Goal: Task Accomplishment & Management: Manage account settings

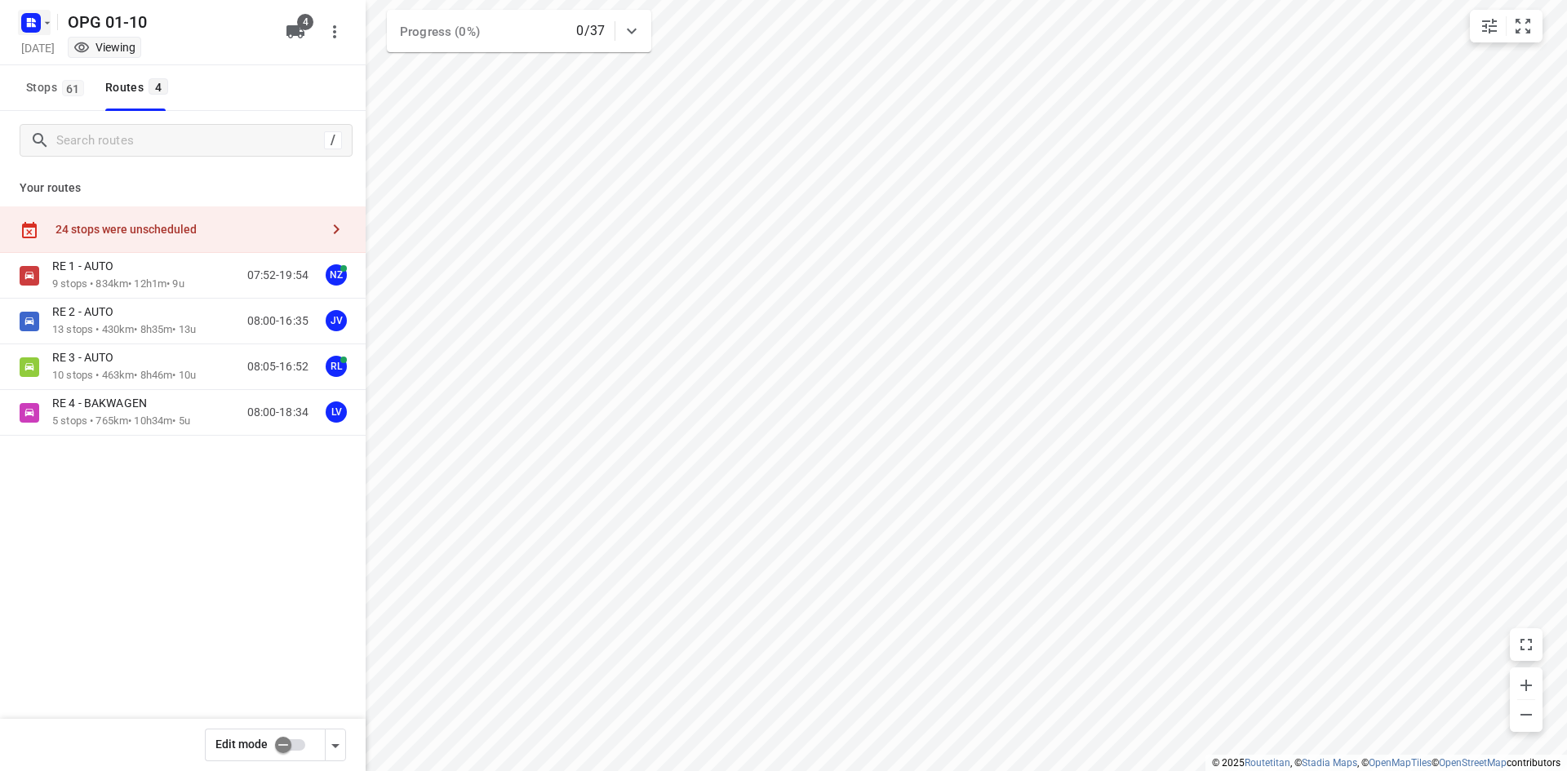
click at [39, 21] on rect "button" at bounding box center [31, 23] width 20 height 20
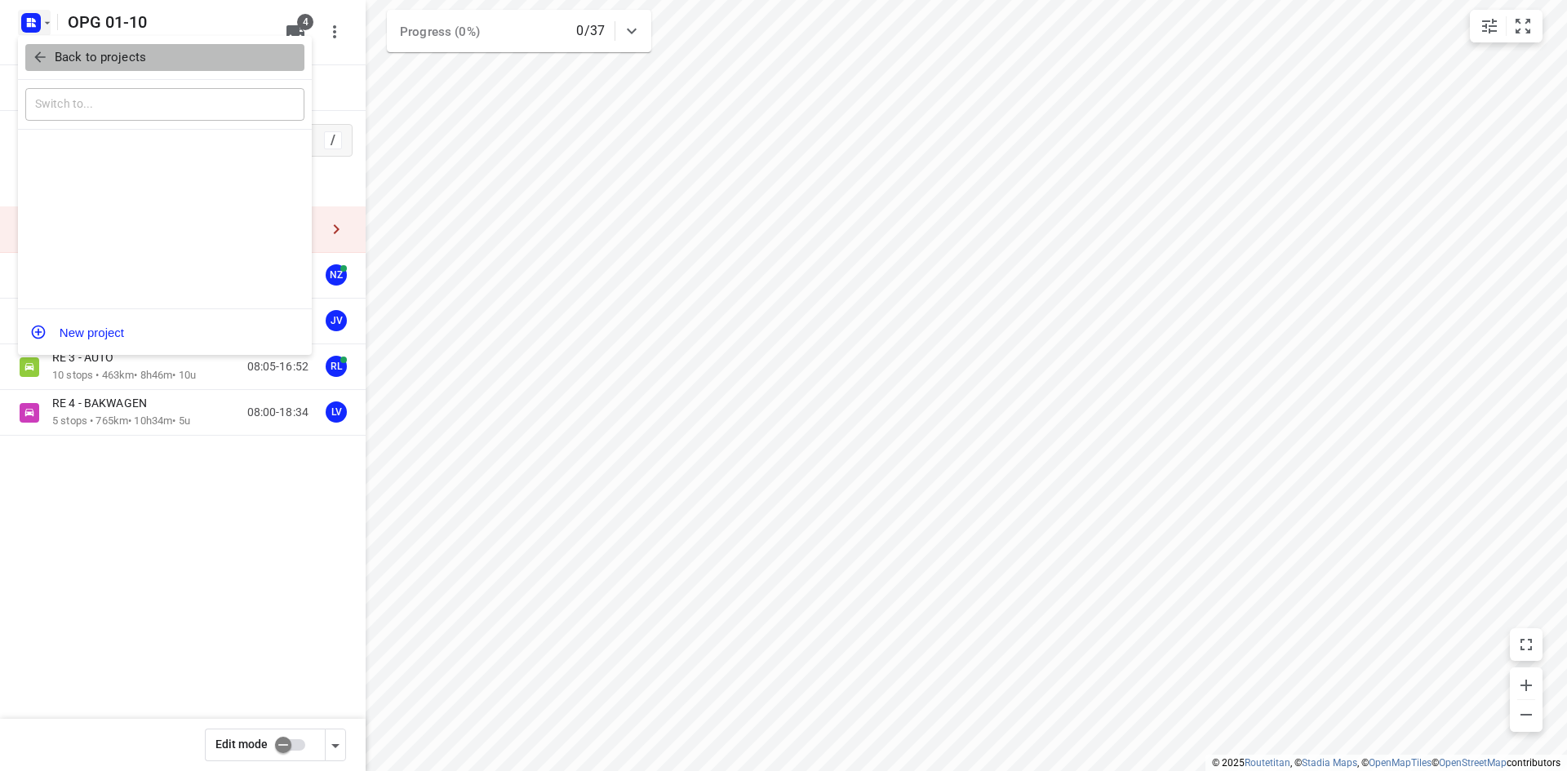
click at [55, 60] on p "Back to projects" at bounding box center [100, 57] width 91 height 19
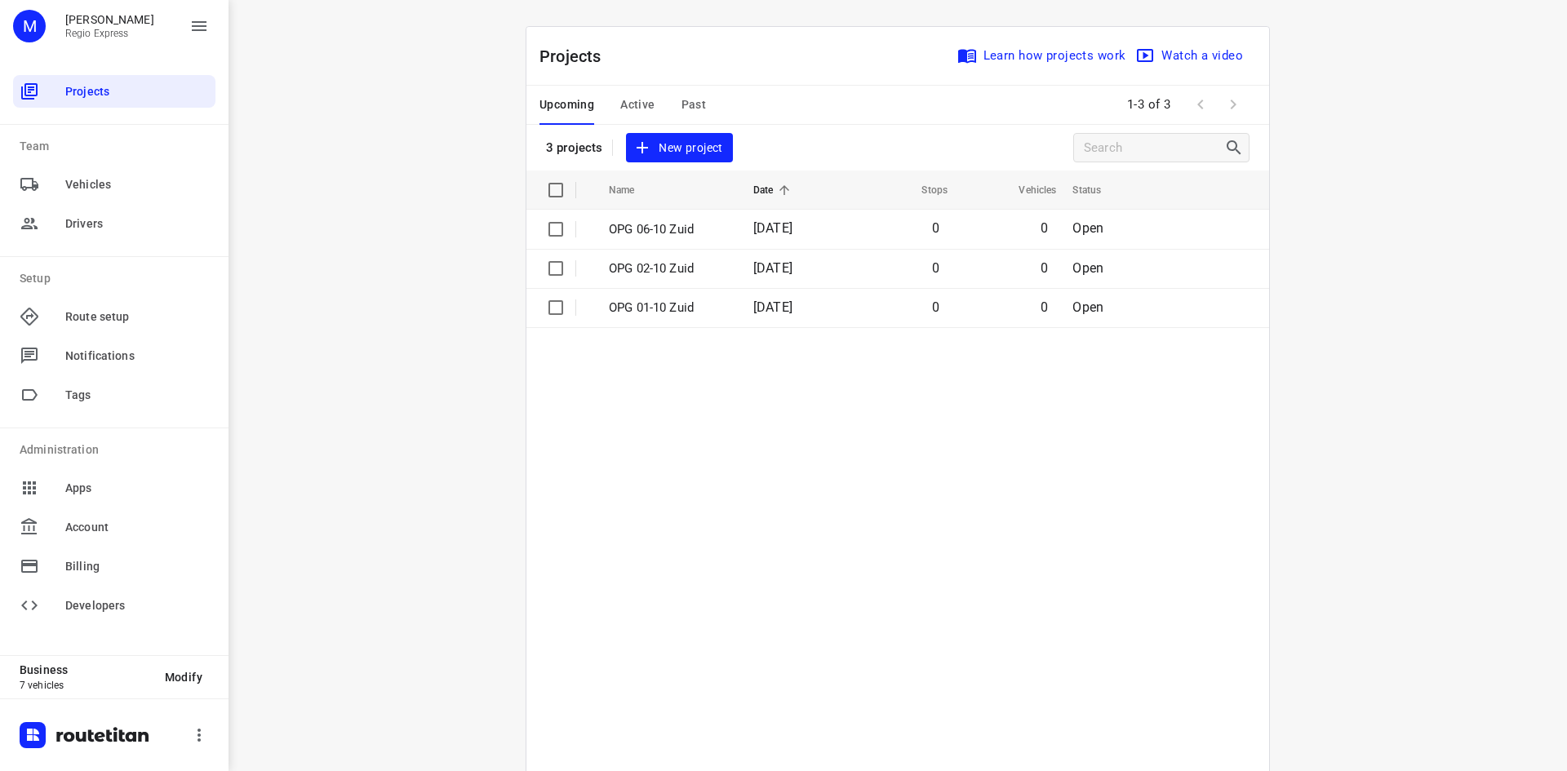
click at [685, 110] on span "Past" at bounding box center [694, 105] width 25 height 20
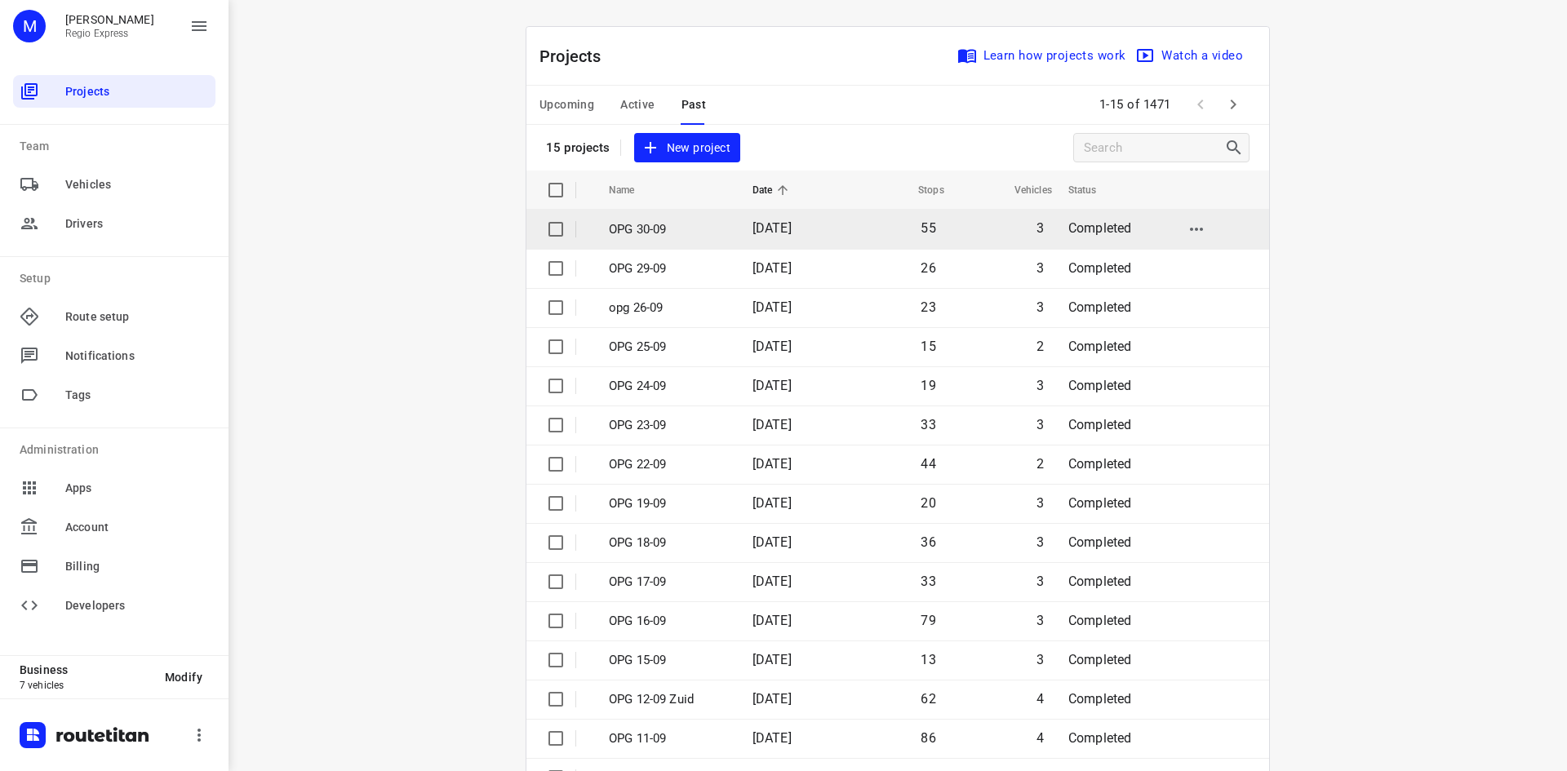
click at [625, 228] on p "OPG 30-09" at bounding box center [668, 229] width 119 height 19
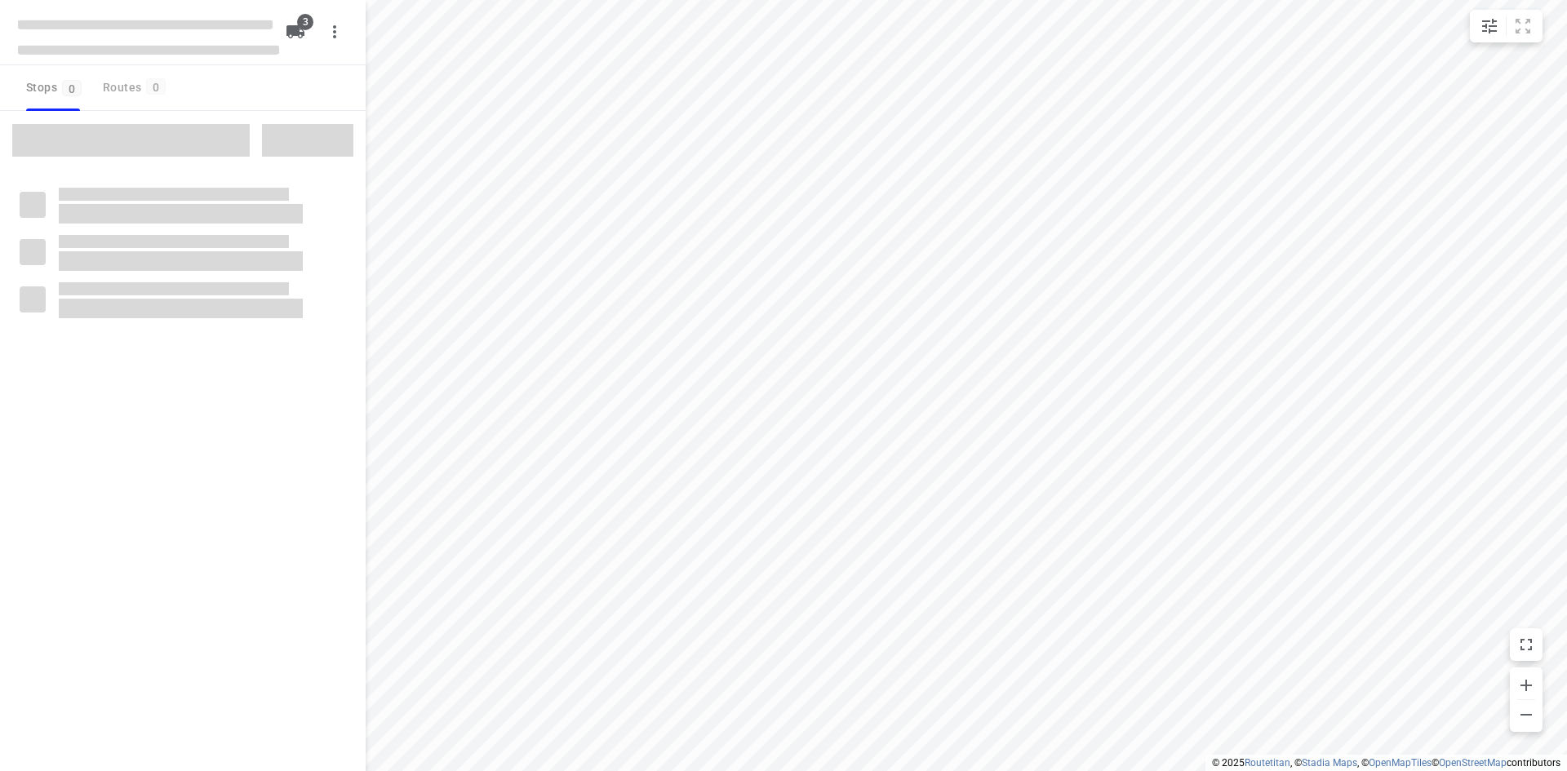
type input "distance"
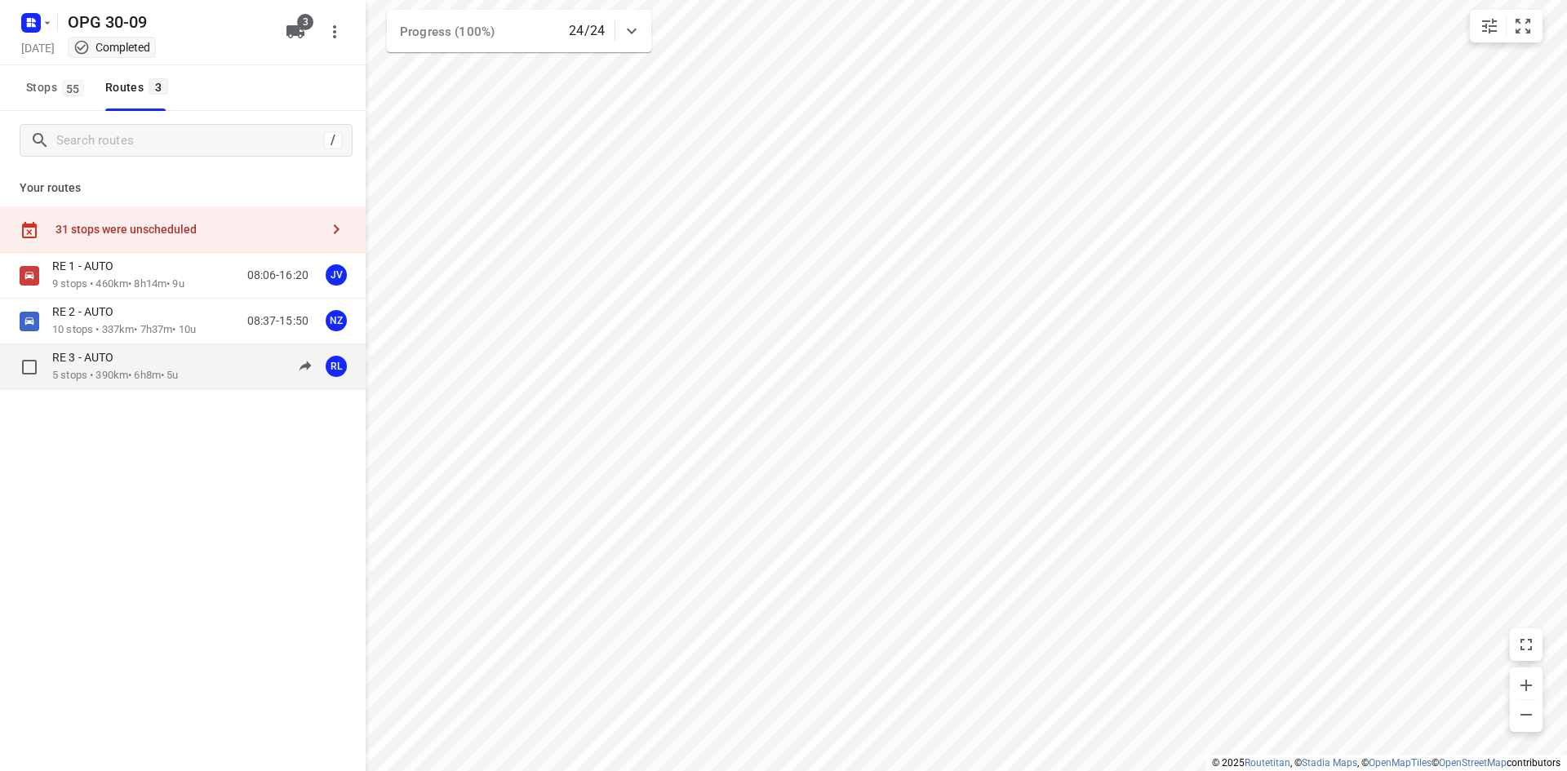
click at [170, 349] on div "RE 3 - AUTO 5 stops • 390km • 6h8m • 5u 08:29-14:37 RL" at bounding box center [183, 367] width 366 height 46
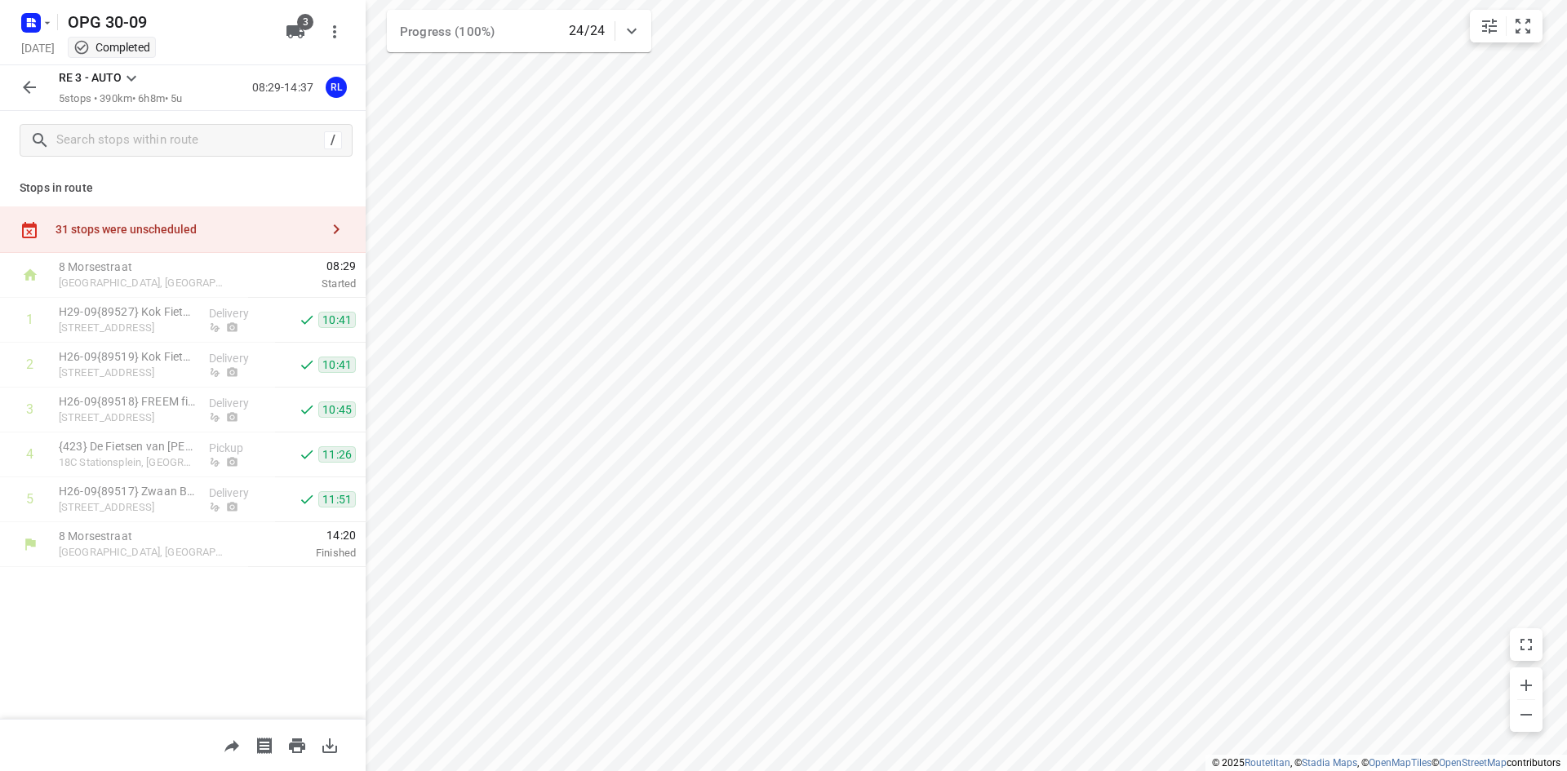
click at [28, 82] on icon "button" at bounding box center [30, 88] width 20 height 20
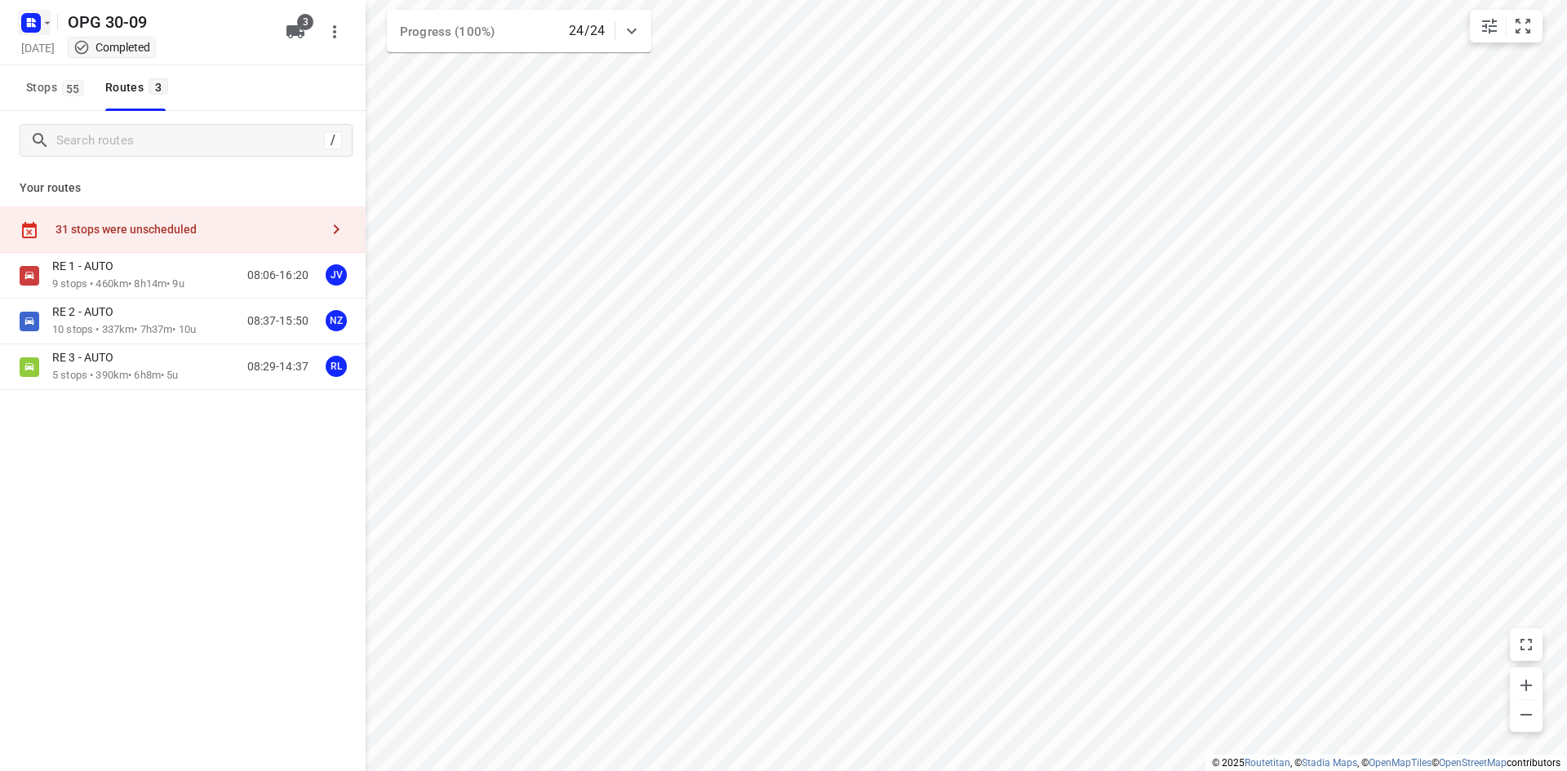
click at [35, 19] on rect "button" at bounding box center [31, 23] width 20 height 20
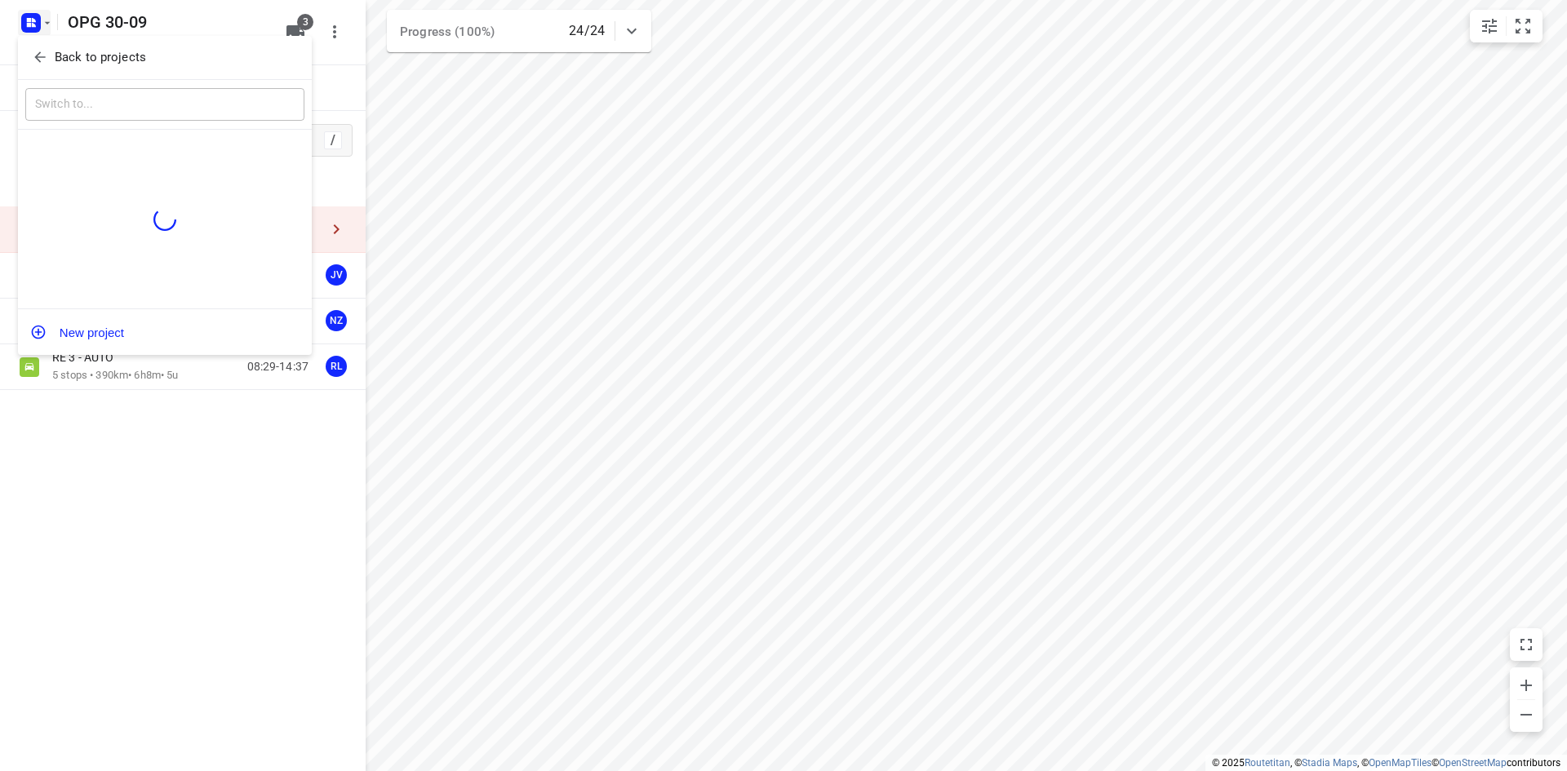
click at [42, 60] on icon "button" at bounding box center [40, 57] width 16 height 16
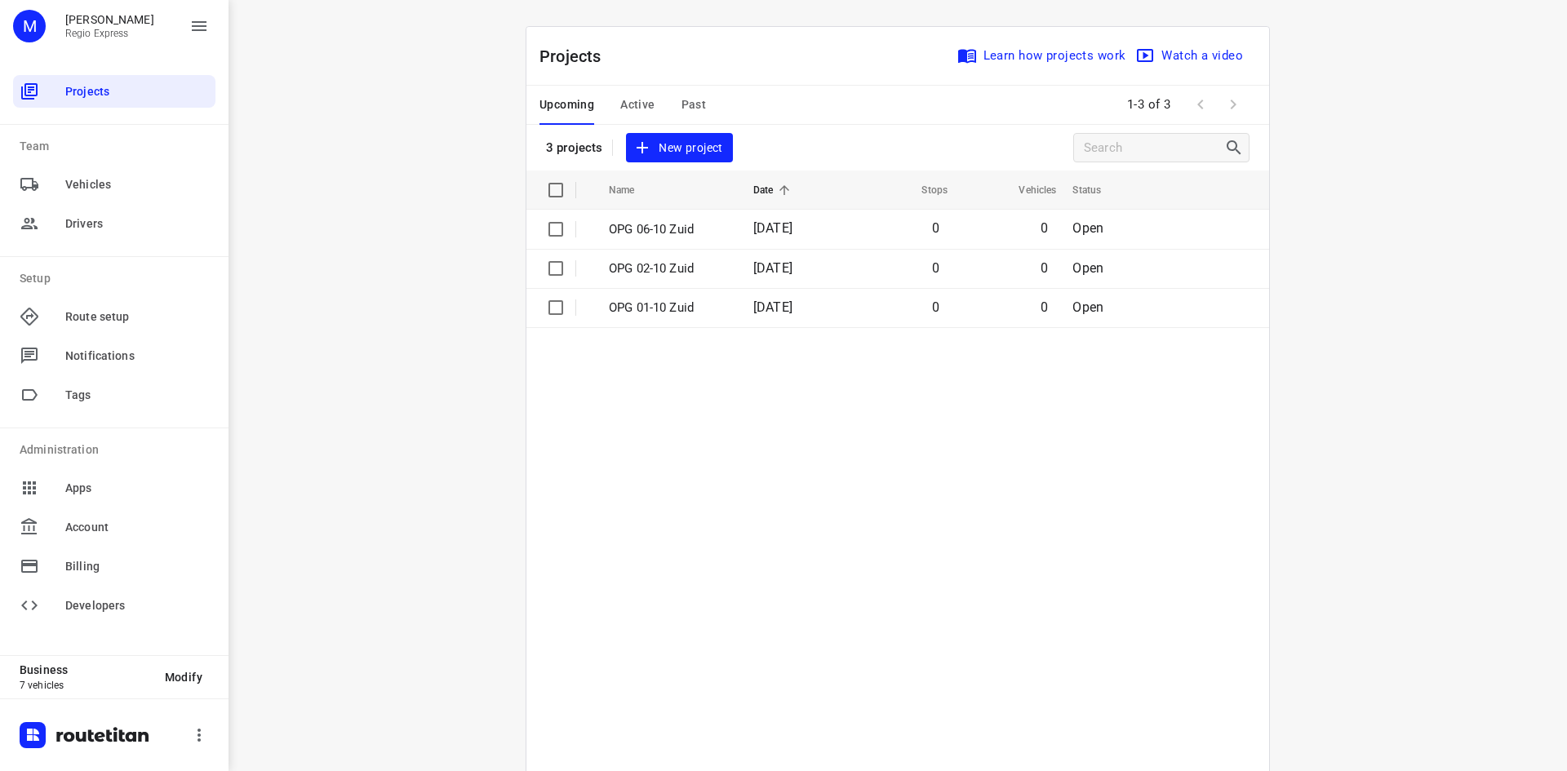
click at [694, 102] on span "Past" at bounding box center [694, 105] width 25 height 20
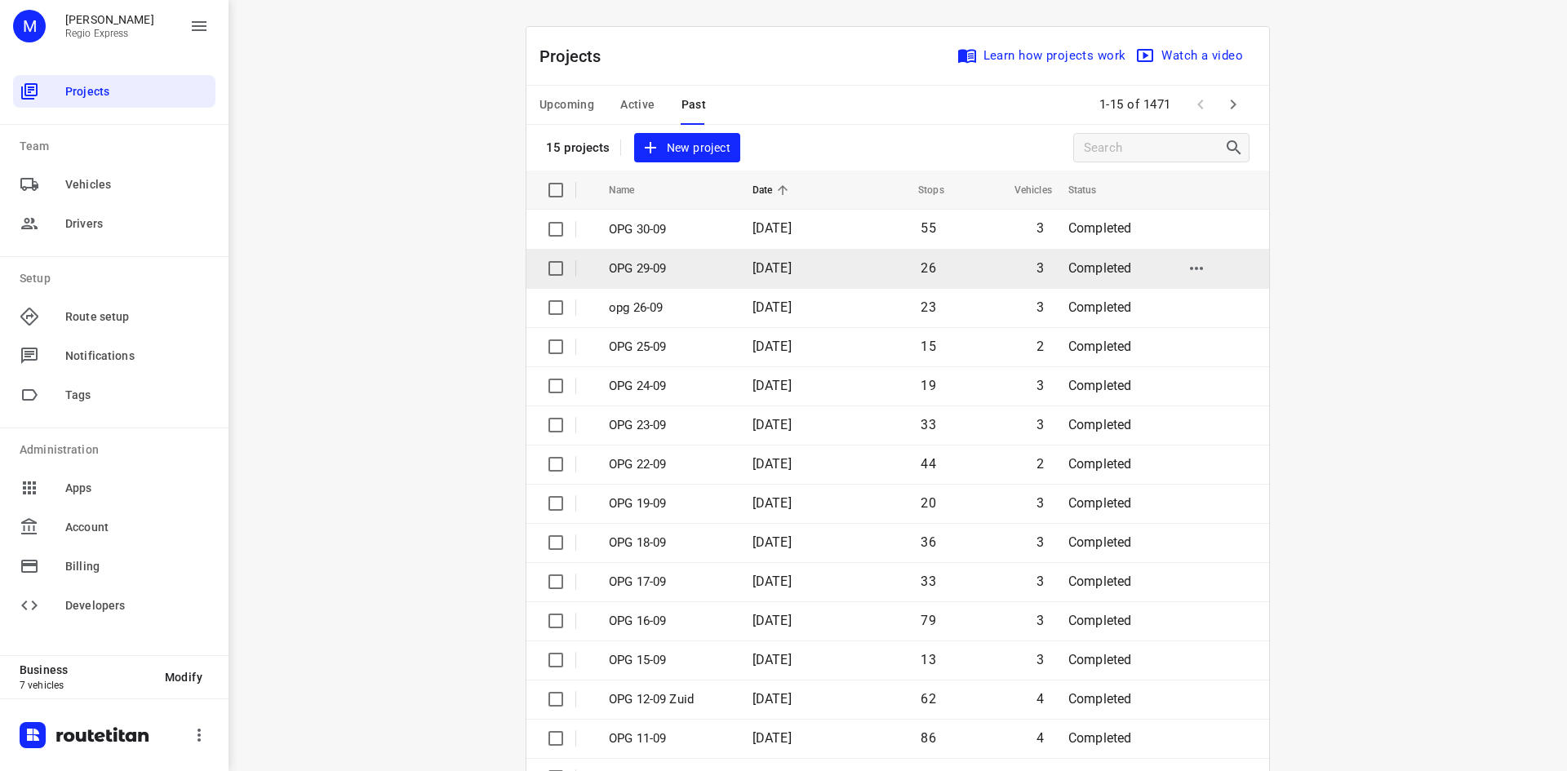
click at [720, 263] on p "OPG 29-09" at bounding box center [668, 269] width 119 height 19
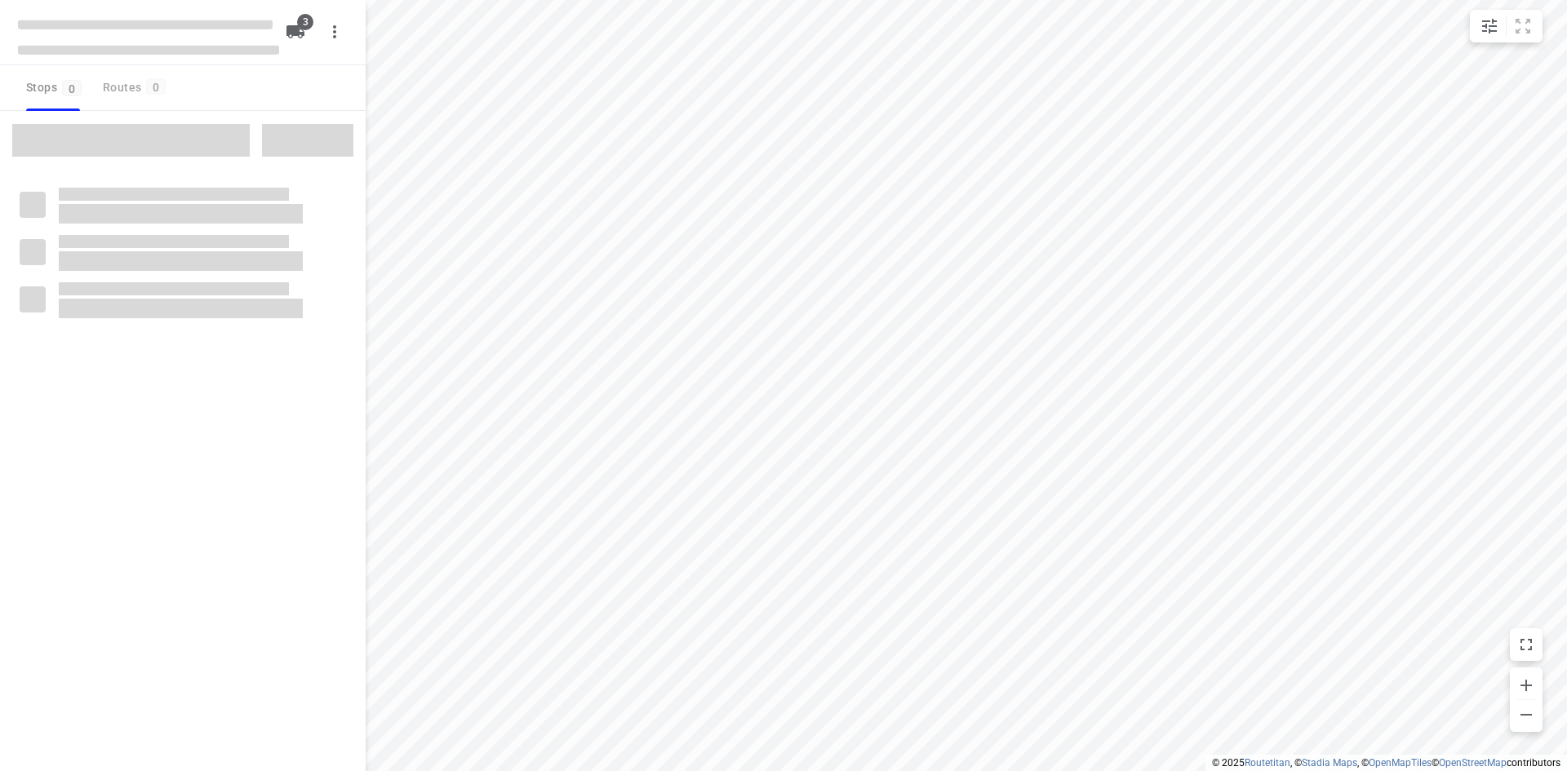
type input "distance"
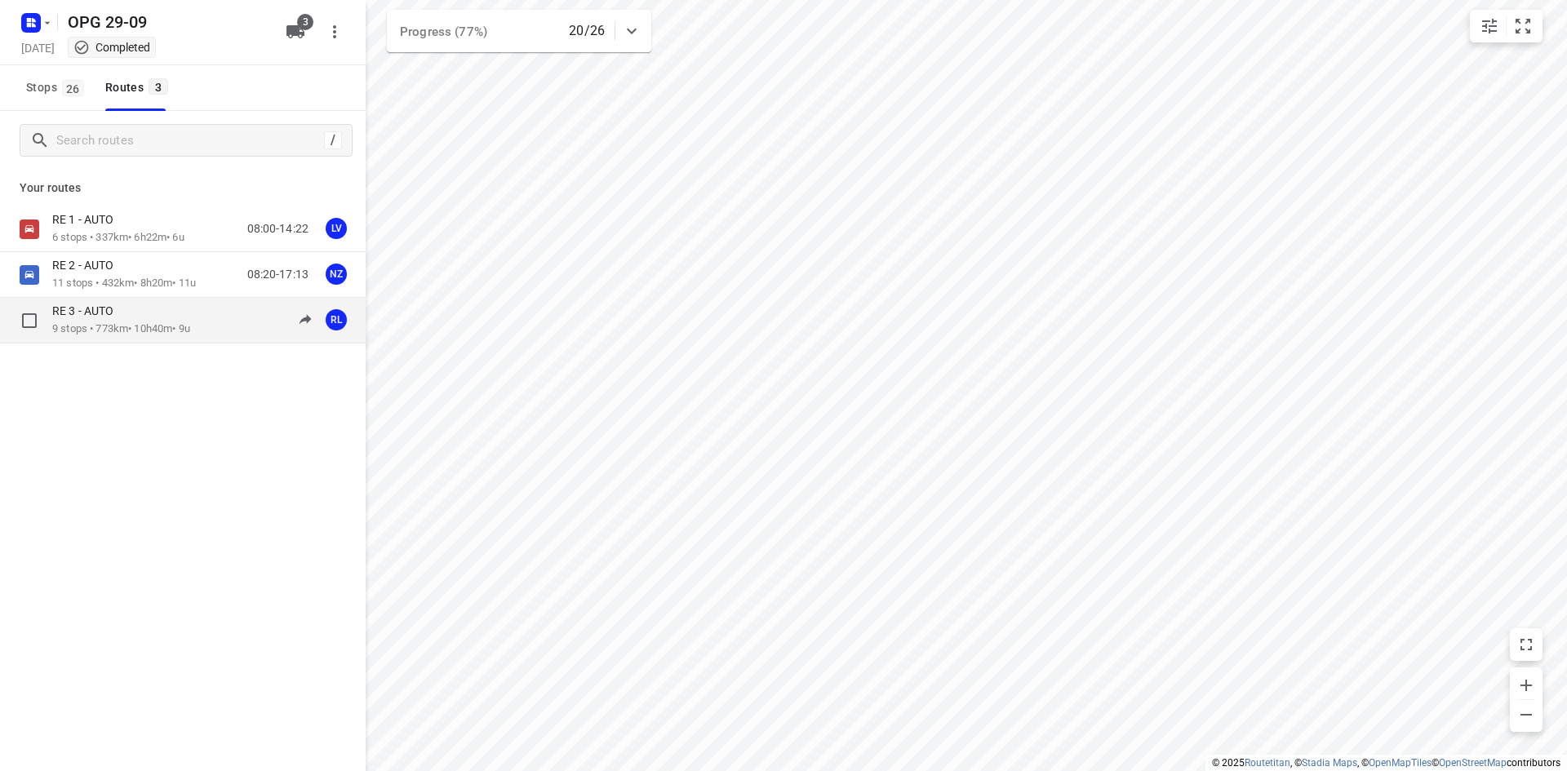
click at [155, 315] on div "RE 3 - AUTO" at bounding box center [121, 313] width 138 height 18
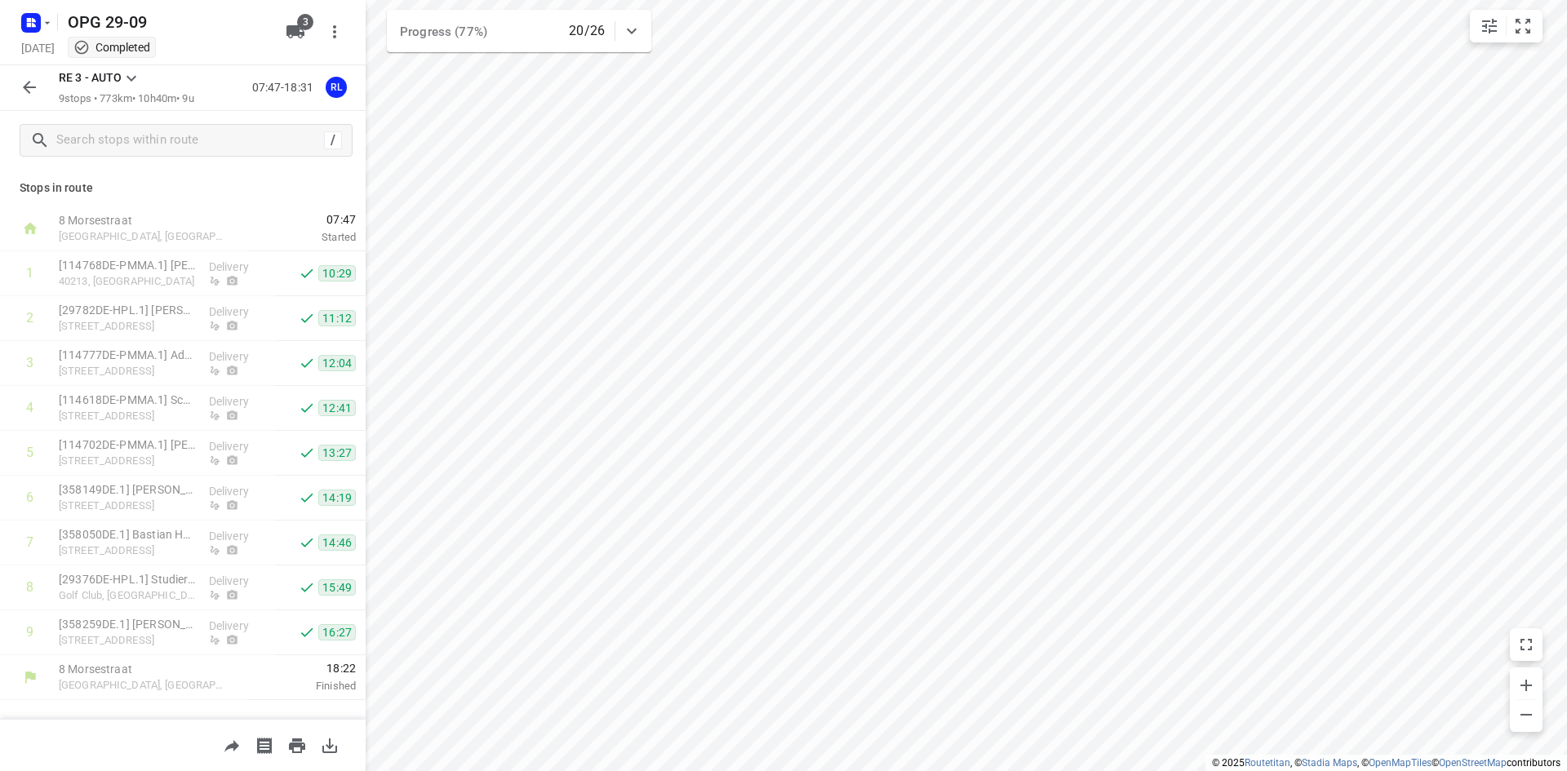
click at [331, 748] on icon "button" at bounding box center [329, 746] width 15 height 15
click at [19, 87] on button "button" at bounding box center [29, 87] width 33 height 33
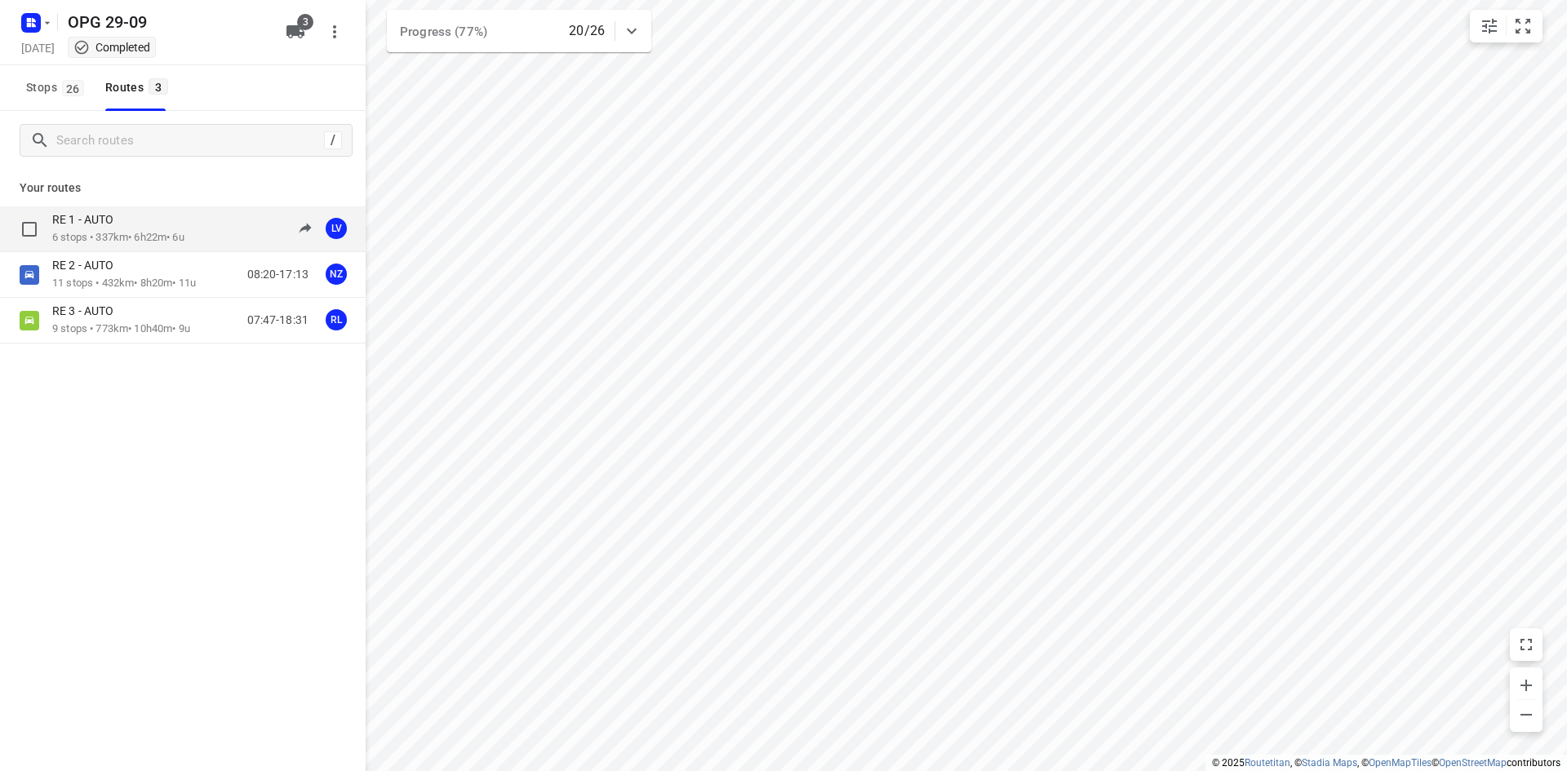
click at [104, 230] on p "6 stops • 337km • 6h22m • 6u" at bounding box center [118, 238] width 132 height 16
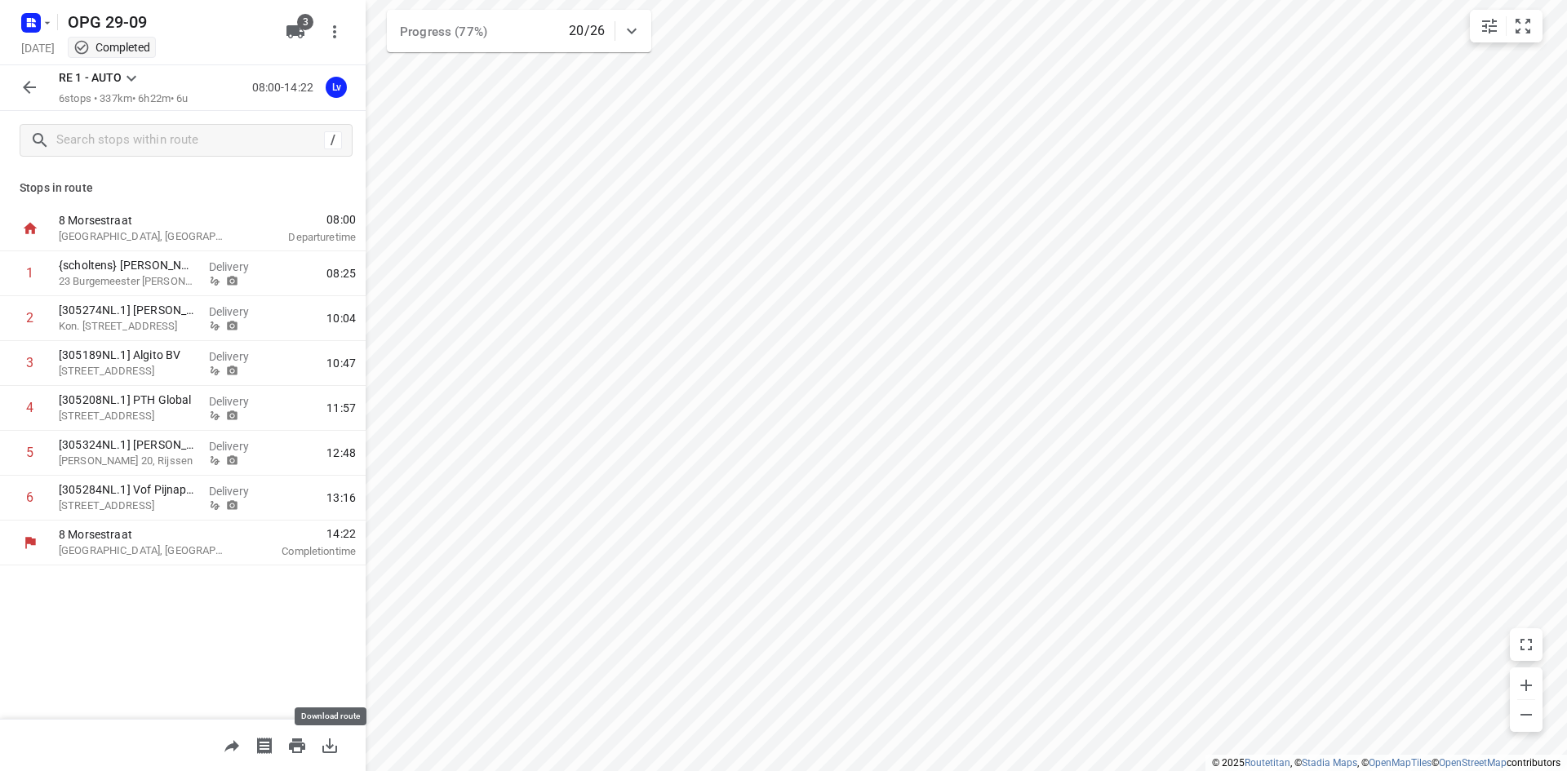
drag, startPoint x: 323, startPoint y: 745, endPoint x: 338, endPoint y: 730, distance: 21.4
click at [323, 746] on icon "button" at bounding box center [330, 746] width 20 height 20
click at [43, 23] on icon "button" at bounding box center [47, 22] width 13 height 13
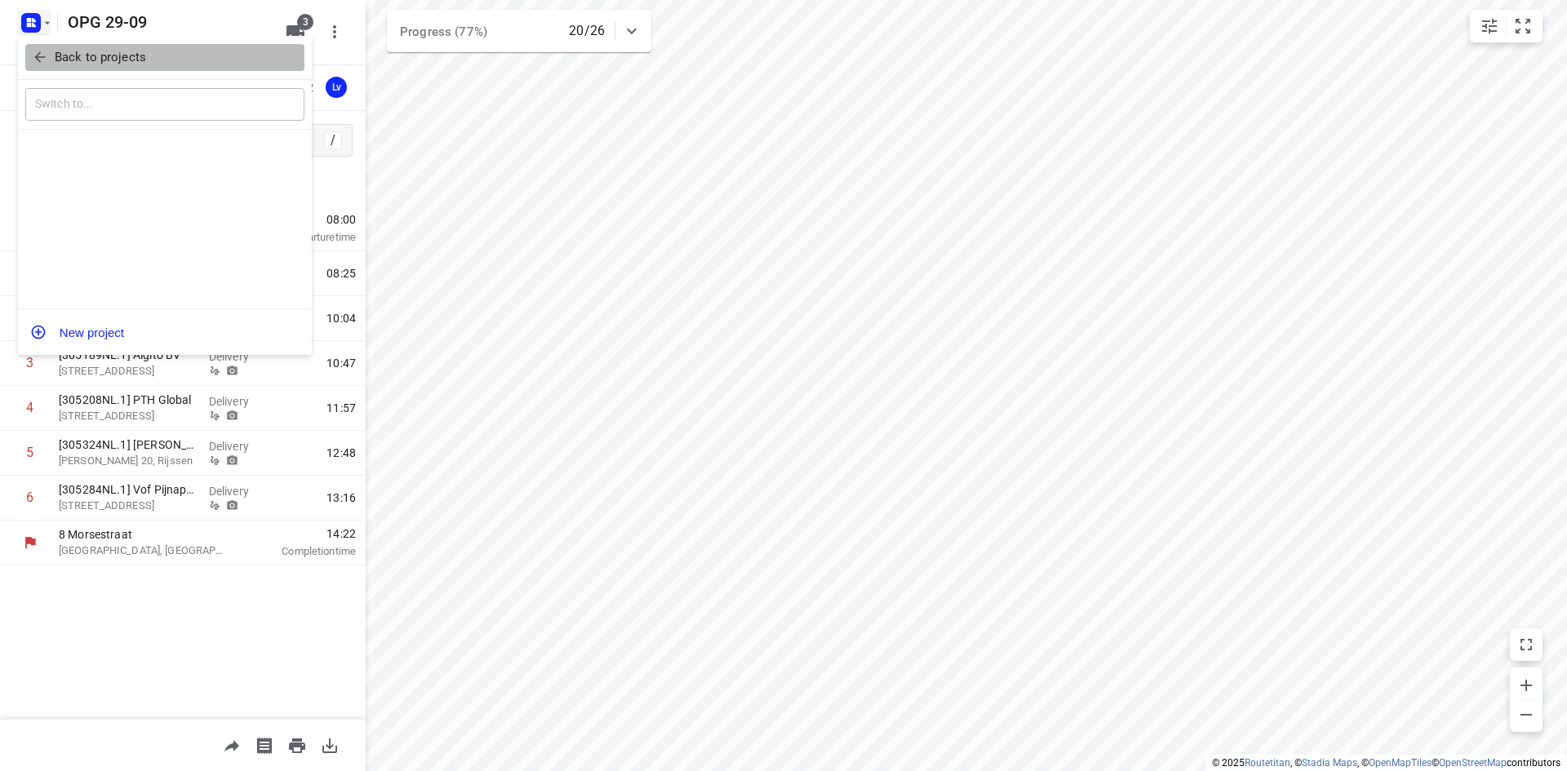
click at [47, 59] on icon "button" at bounding box center [40, 57] width 16 height 16
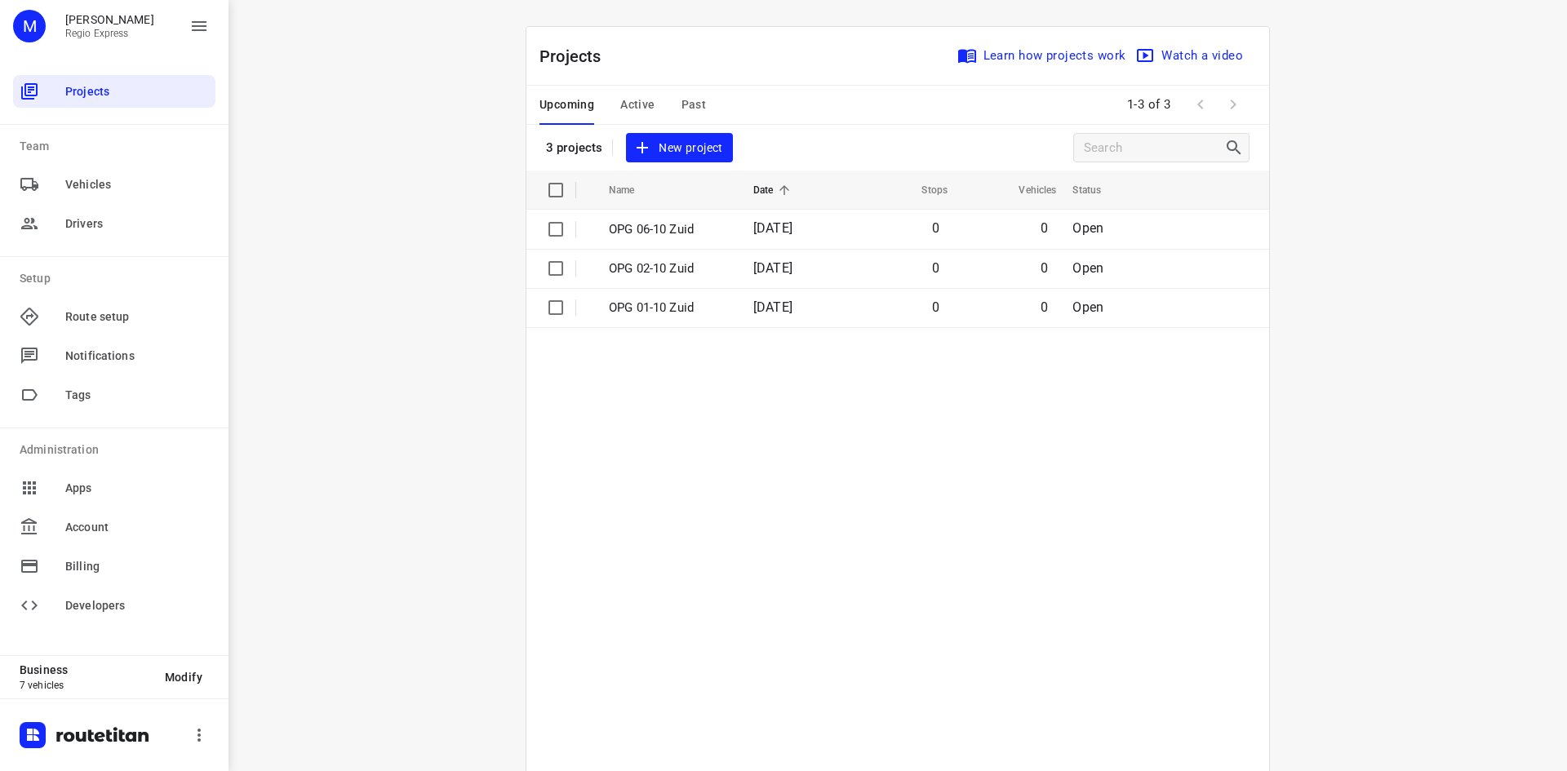
click at [696, 104] on span "Past" at bounding box center [694, 105] width 25 height 20
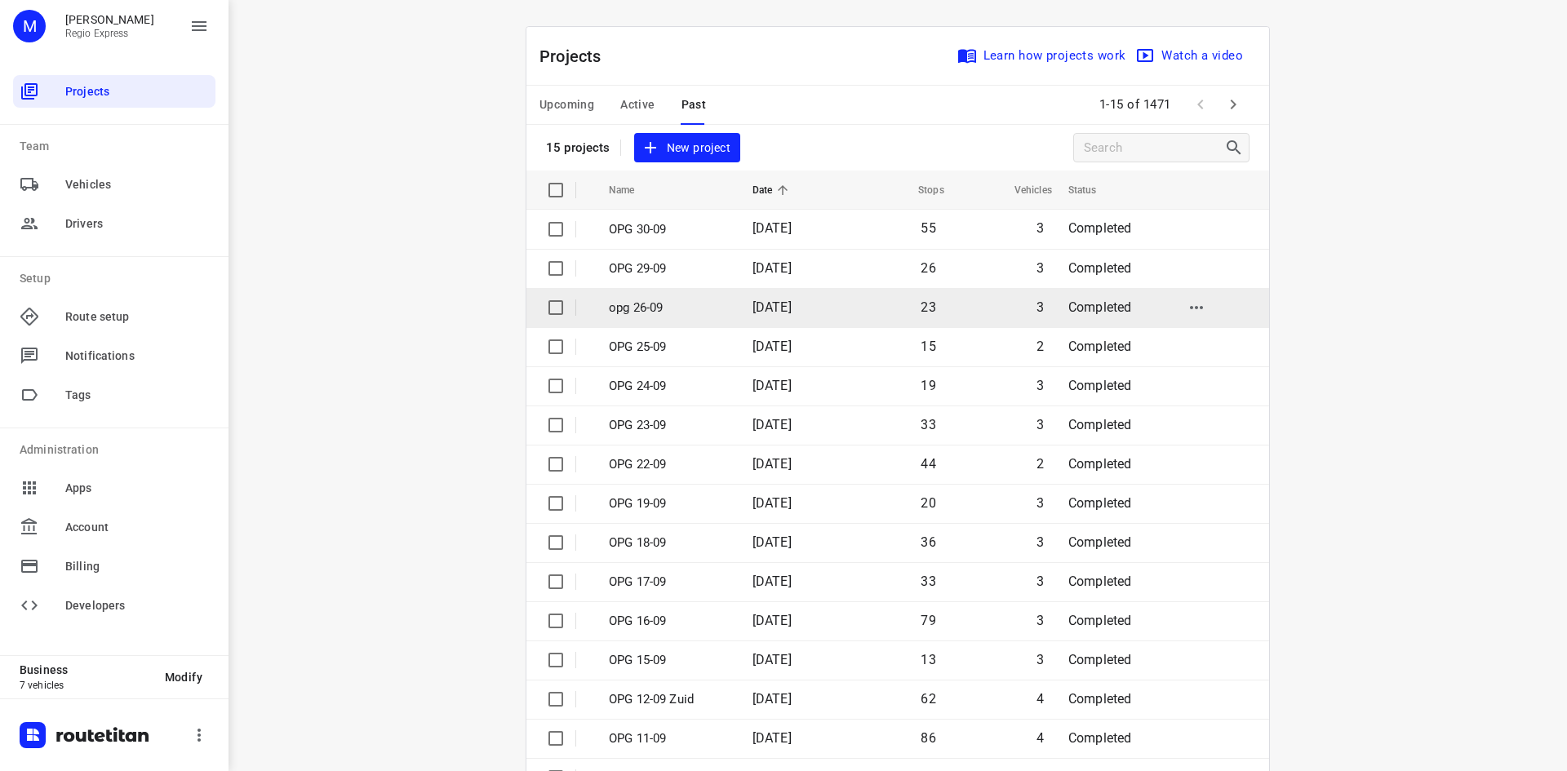
click at [684, 303] on p "opg 26-09" at bounding box center [668, 308] width 119 height 19
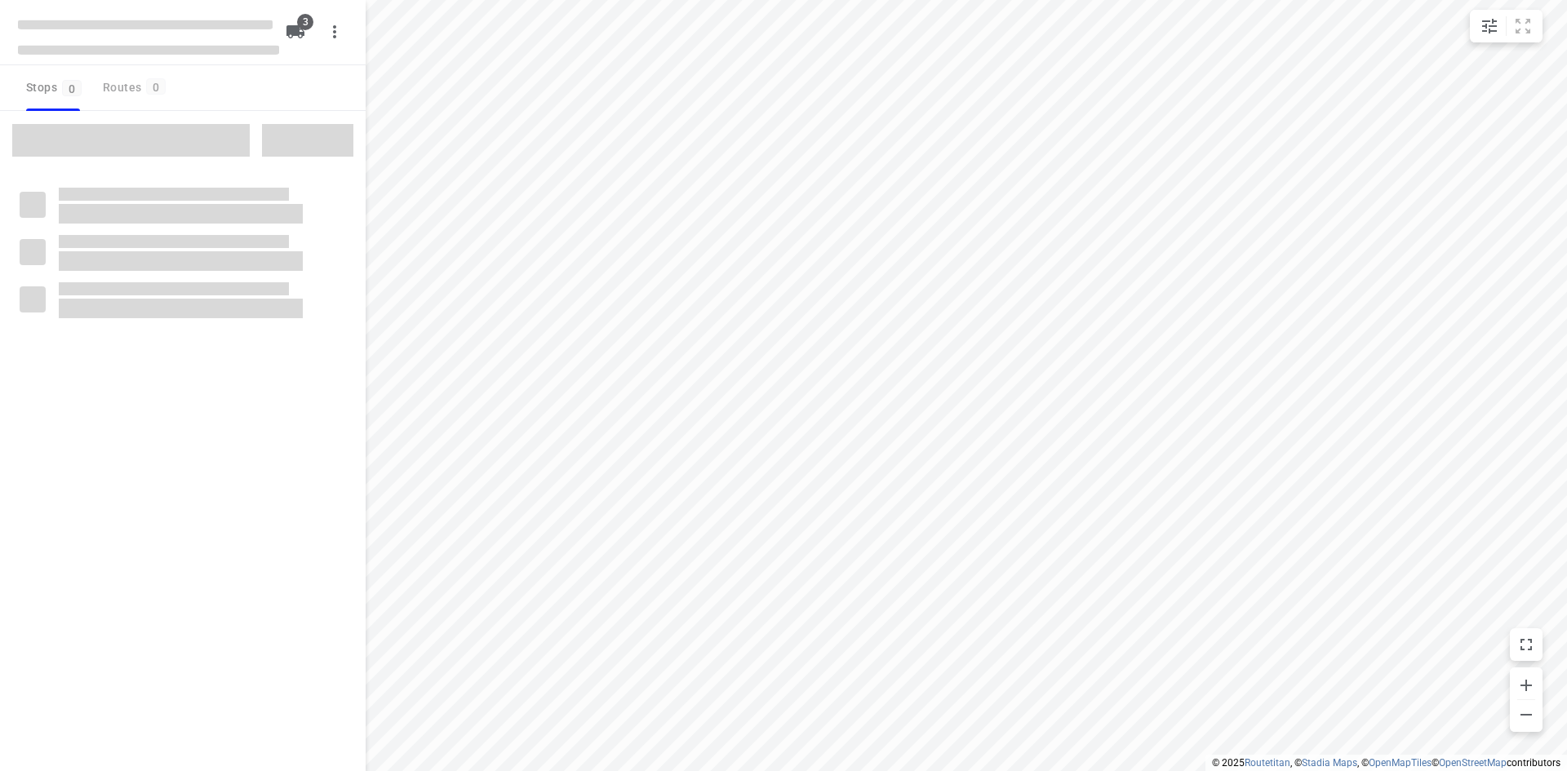
type input "distance"
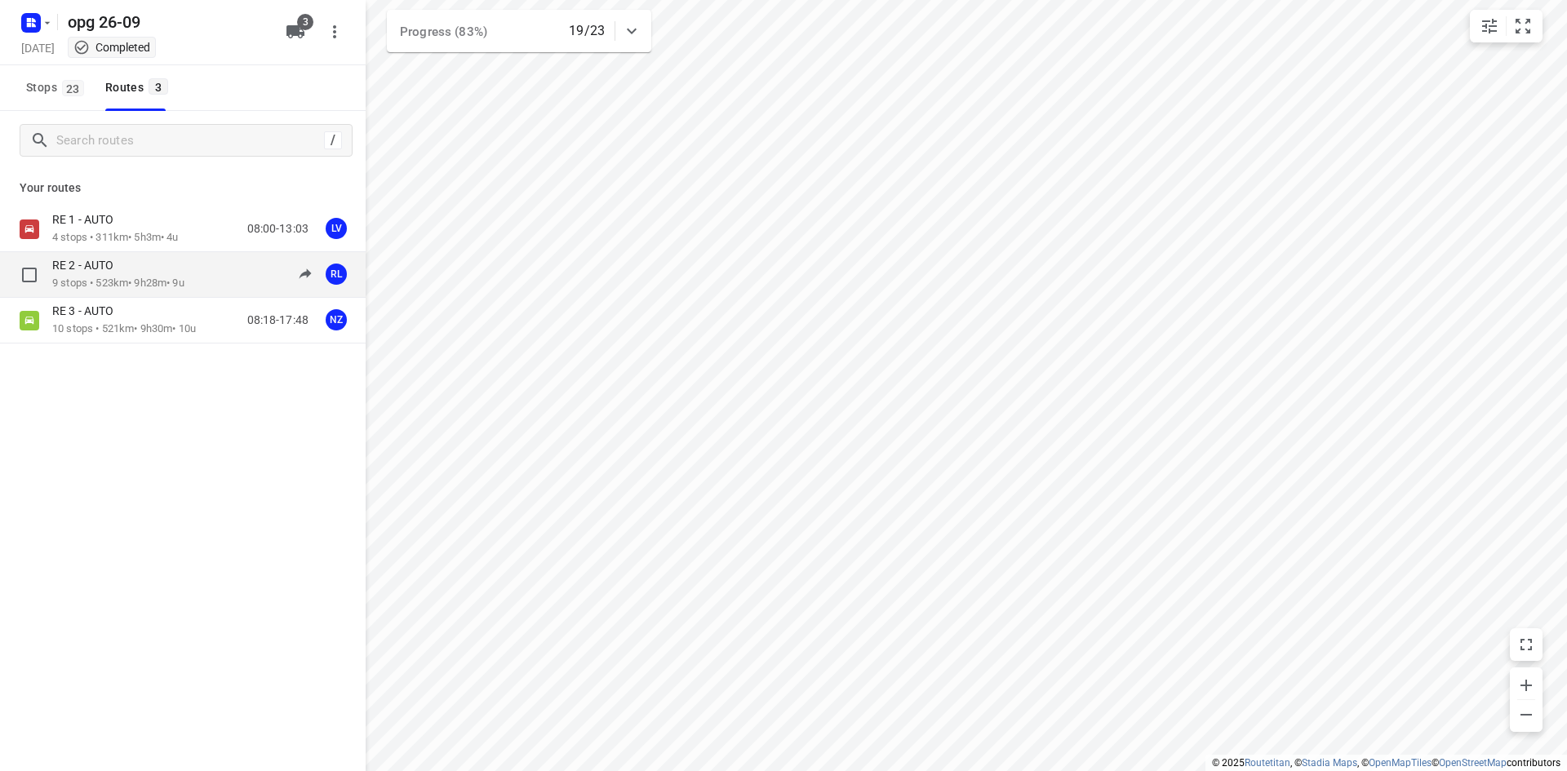
click at [164, 282] on p "9 stops • 523km • 9h28m • 9u" at bounding box center [118, 284] width 132 height 16
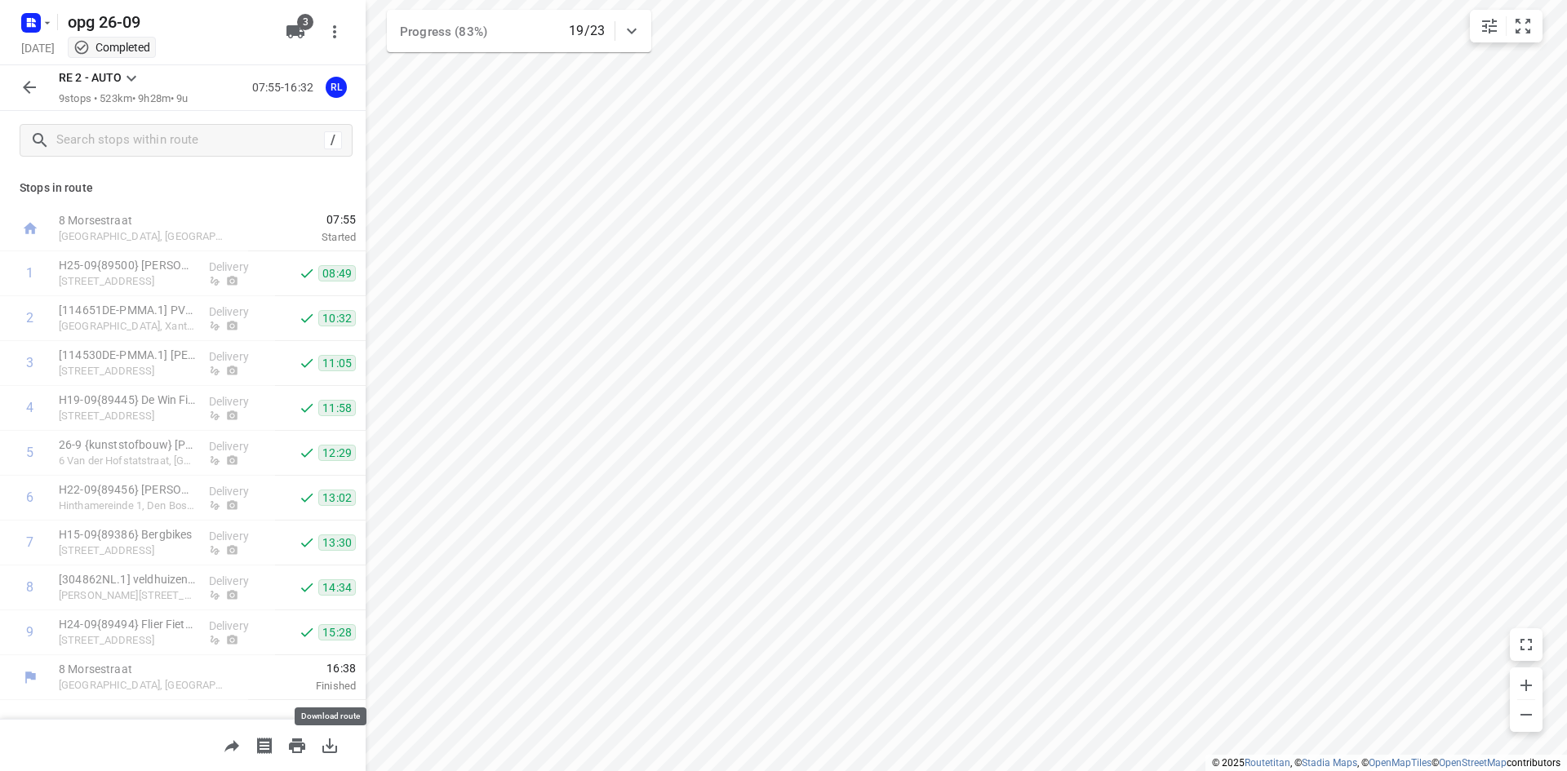
click at [343, 740] on button "button" at bounding box center [329, 746] width 33 height 33
click at [42, 31] on icon "button" at bounding box center [31, 23] width 26 height 26
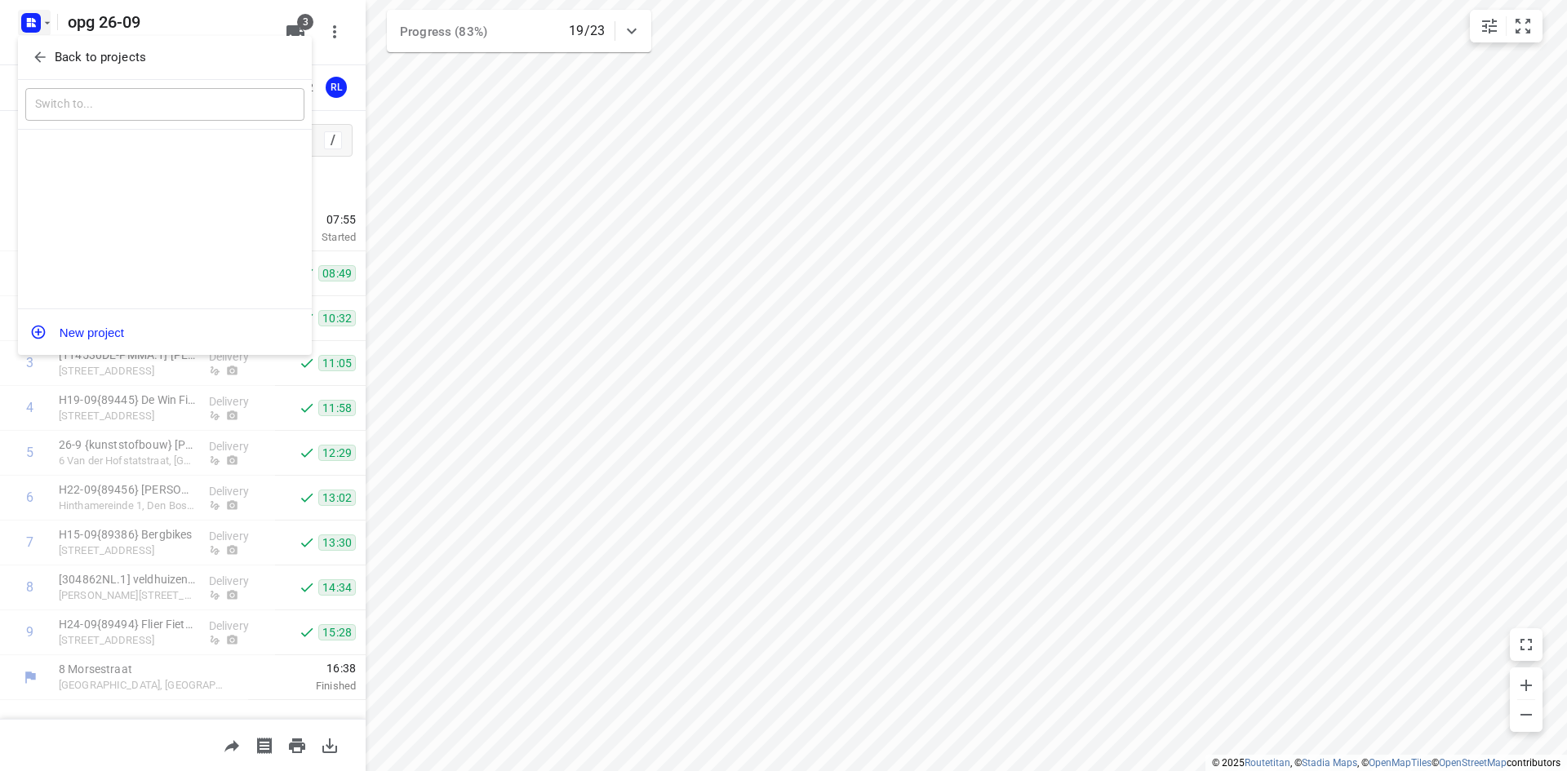
click at [43, 61] on icon "button" at bounding box center [40, 57] width 16 height 16
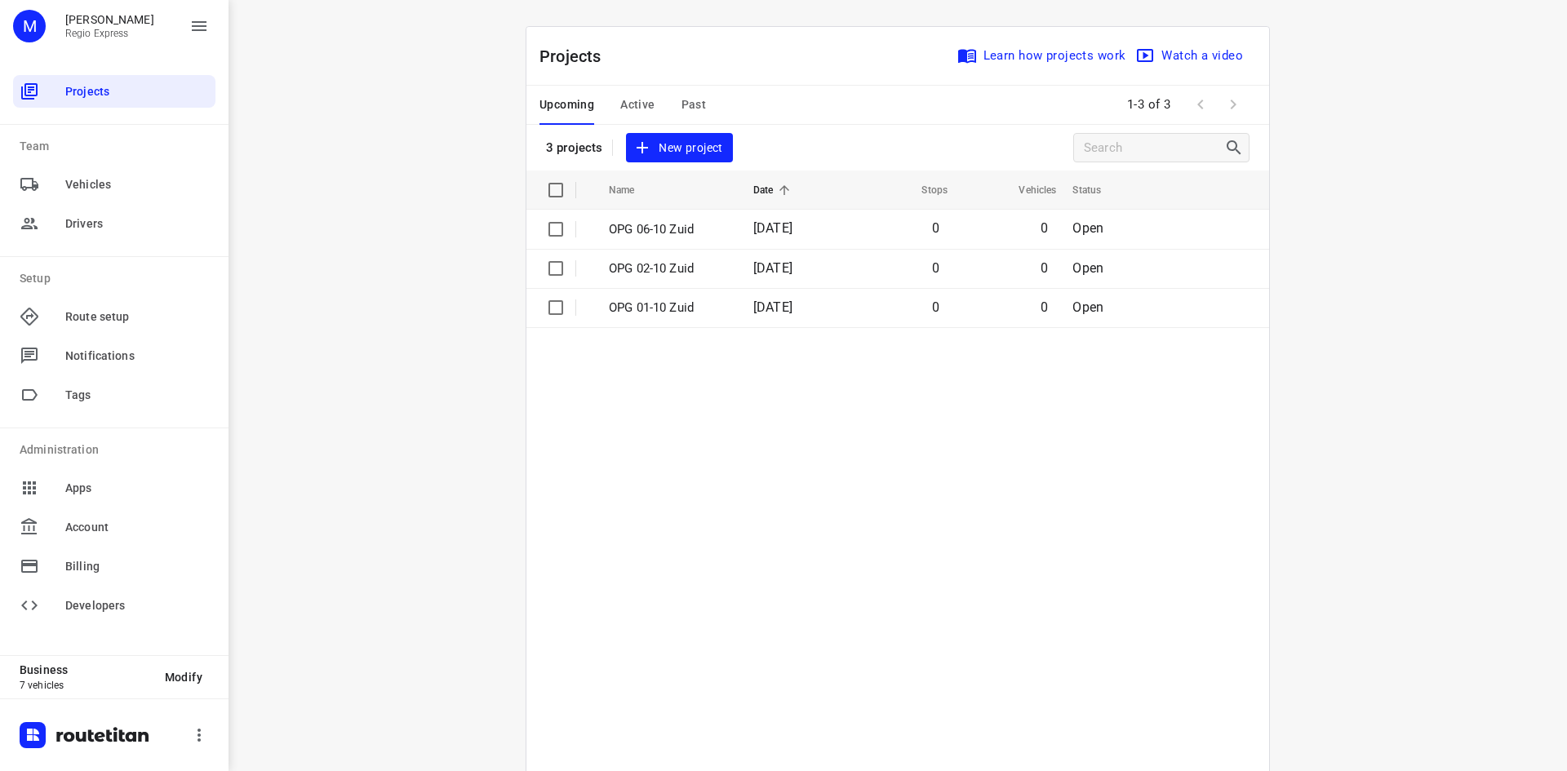
click at [690, 107] on span "Past" at bounding box center [694, 105] width 25 height 20
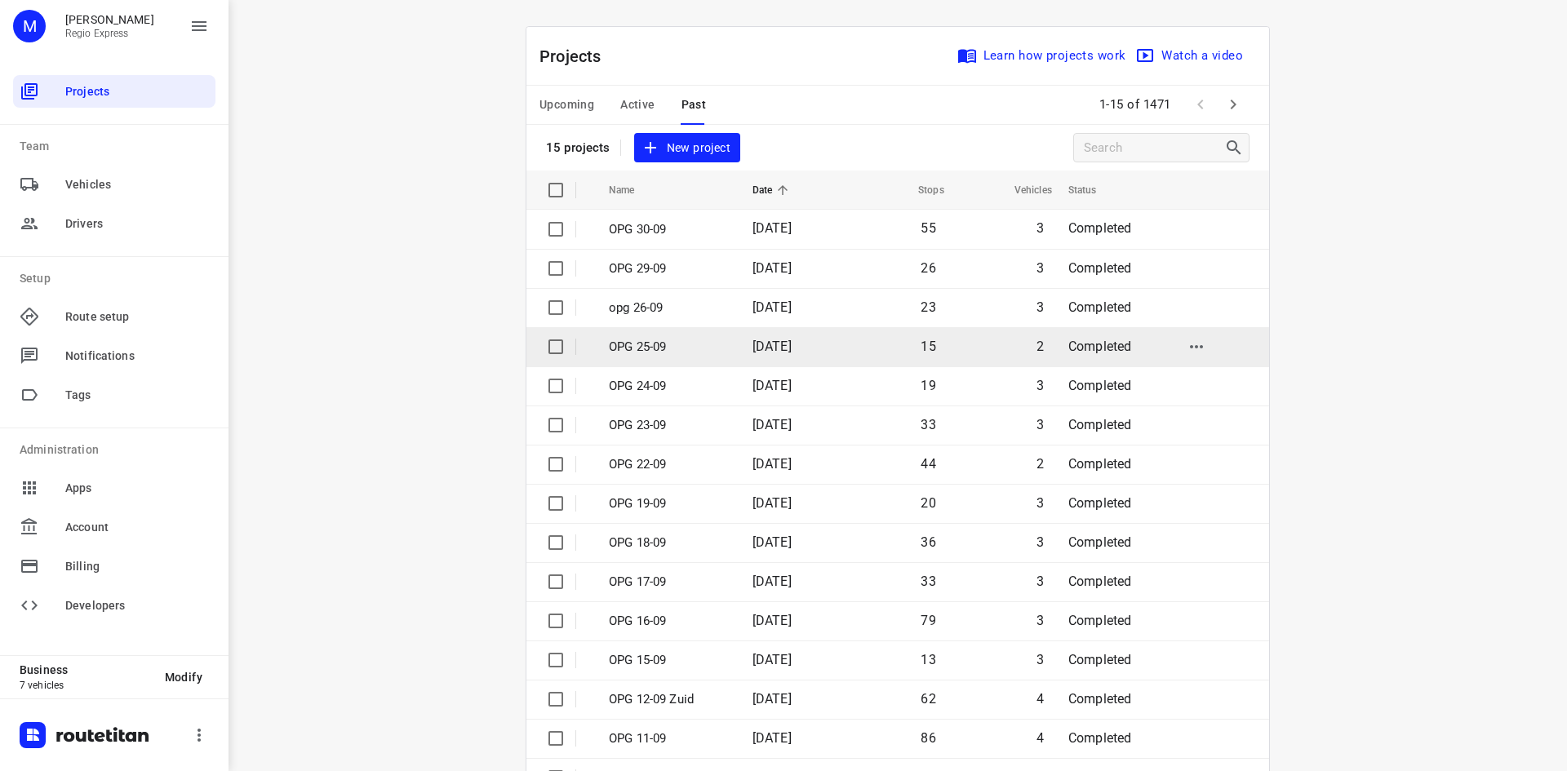
click at [593, 349] on td "OPG 25-09" at bounding box center [666, 346] width 147 height 39
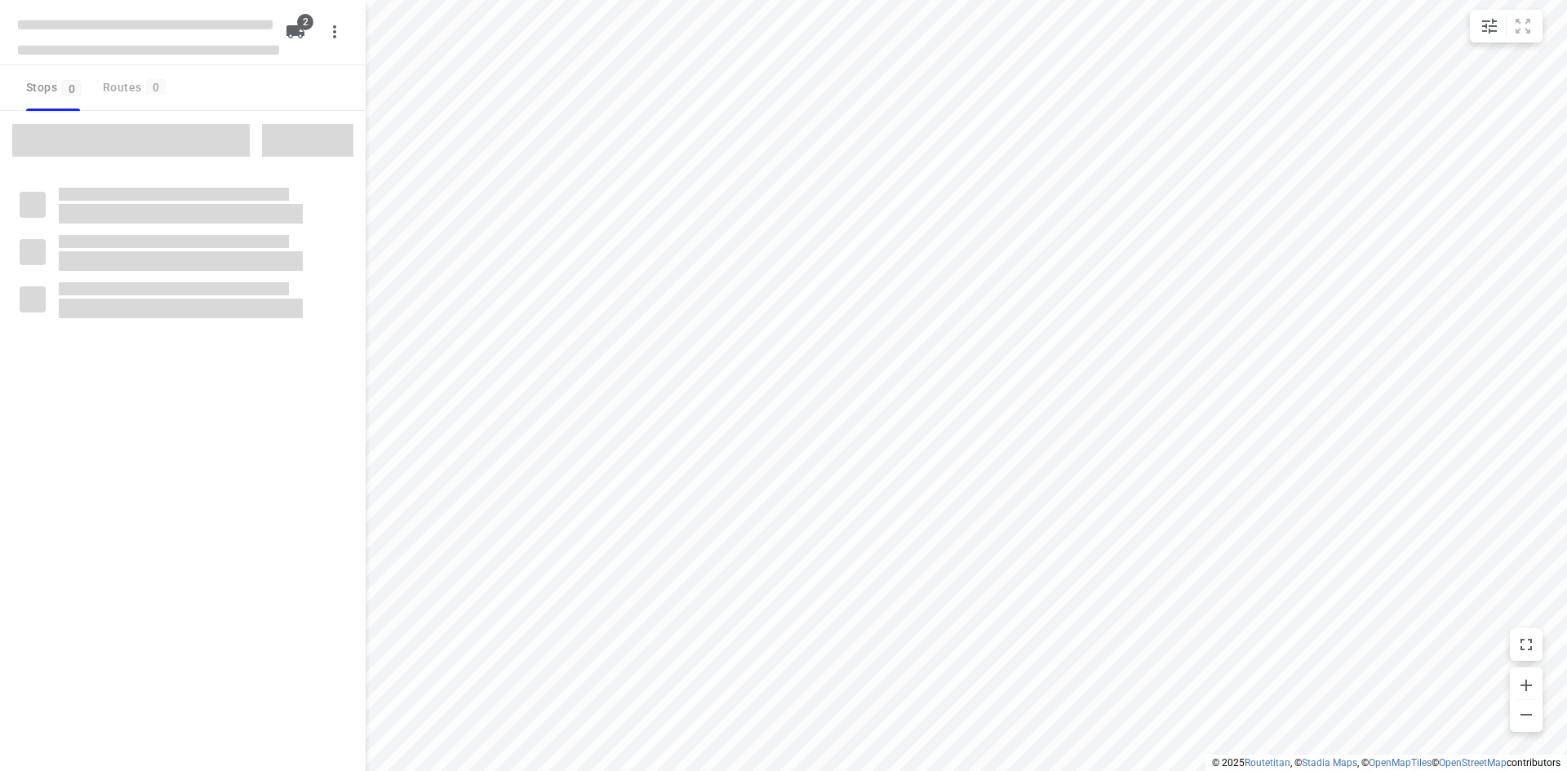
type input "distance"
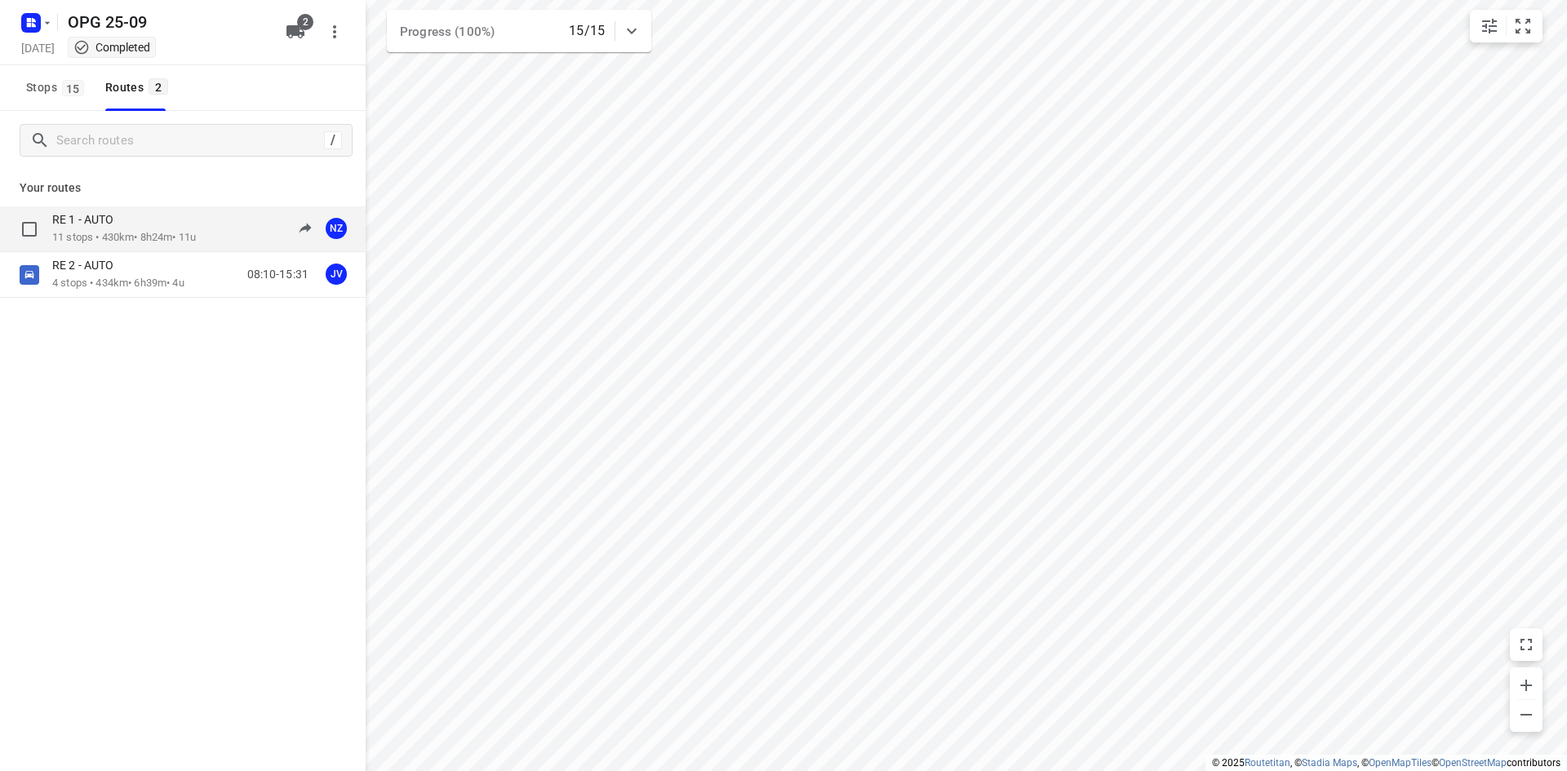
click at [196, 231] on p "11 stops • 430km • 8h24m • 11u" at bounding box center [124, 238] width 144 height 16
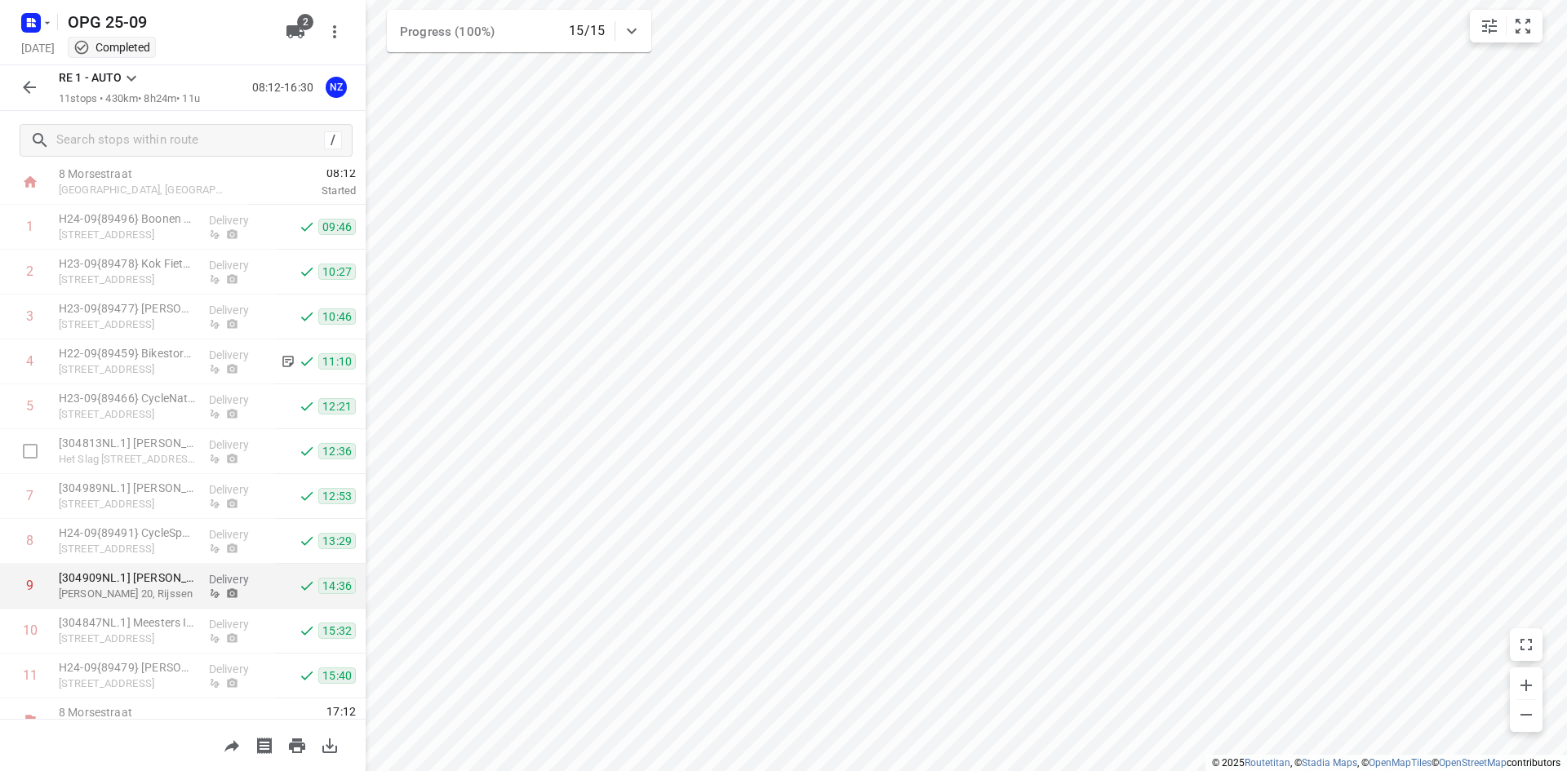
scroll to position [71, 0]
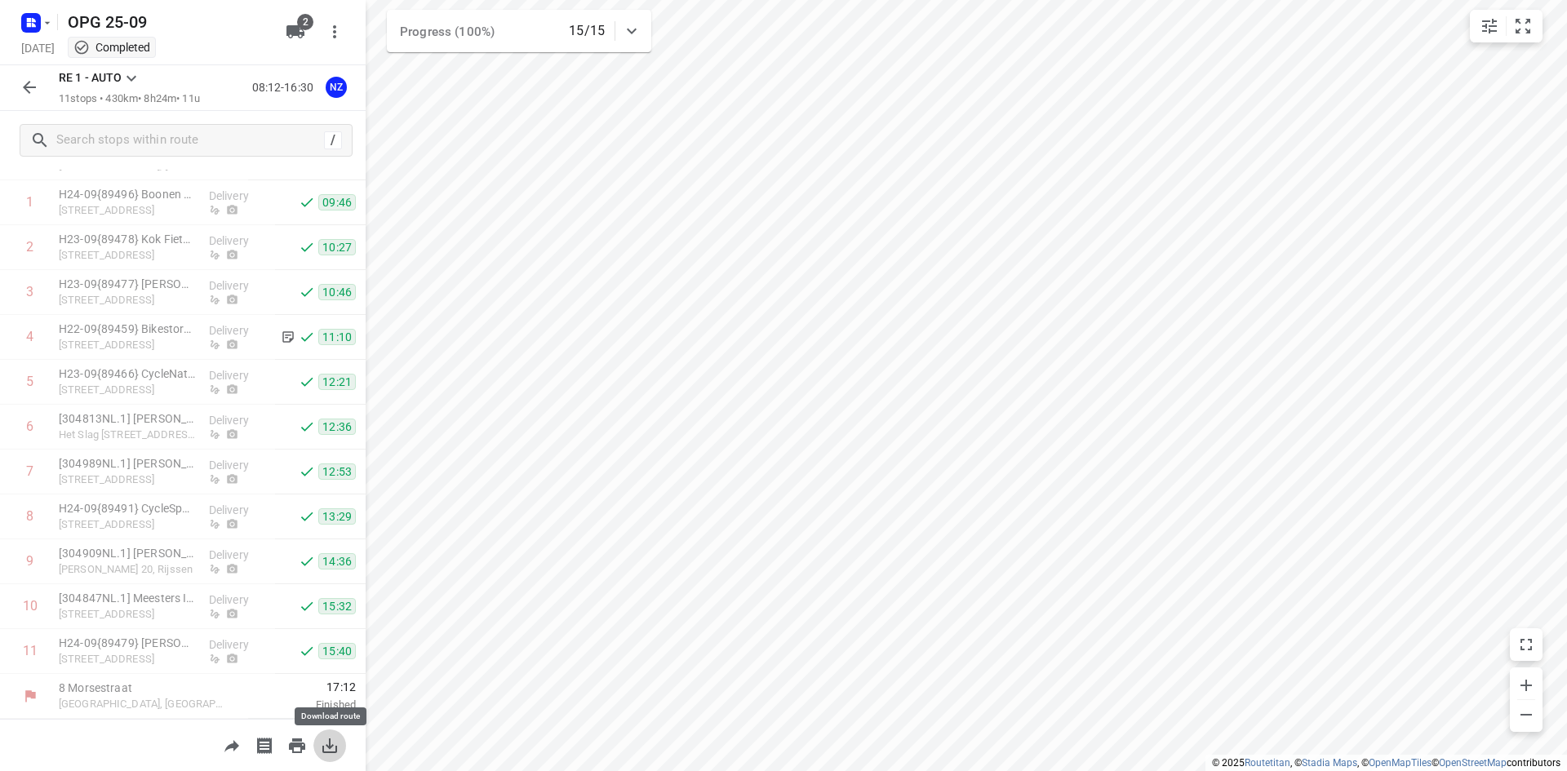
click at [327, 743] on icon "button" at bounding box center [330, 746] width 20 height 20
drag, startPoint x: 33, startPoint y: 69, endPoint x: 27, endPoint y: 28, distance: 42.0
click at [32, 70] on div "RE 1 - AUTO 11 stops • 430km • 8h24m • 11u 08:12-16:30 NZ" at bounding box center [183, 88] width 366 height 46
drag, startPoint x: 34, startPoint y: 6, endPoint x: 39, endPoint y: 49, distance: 43.5
click at [36, 13] on div at bounding box center [34, 23] width 39 height 32
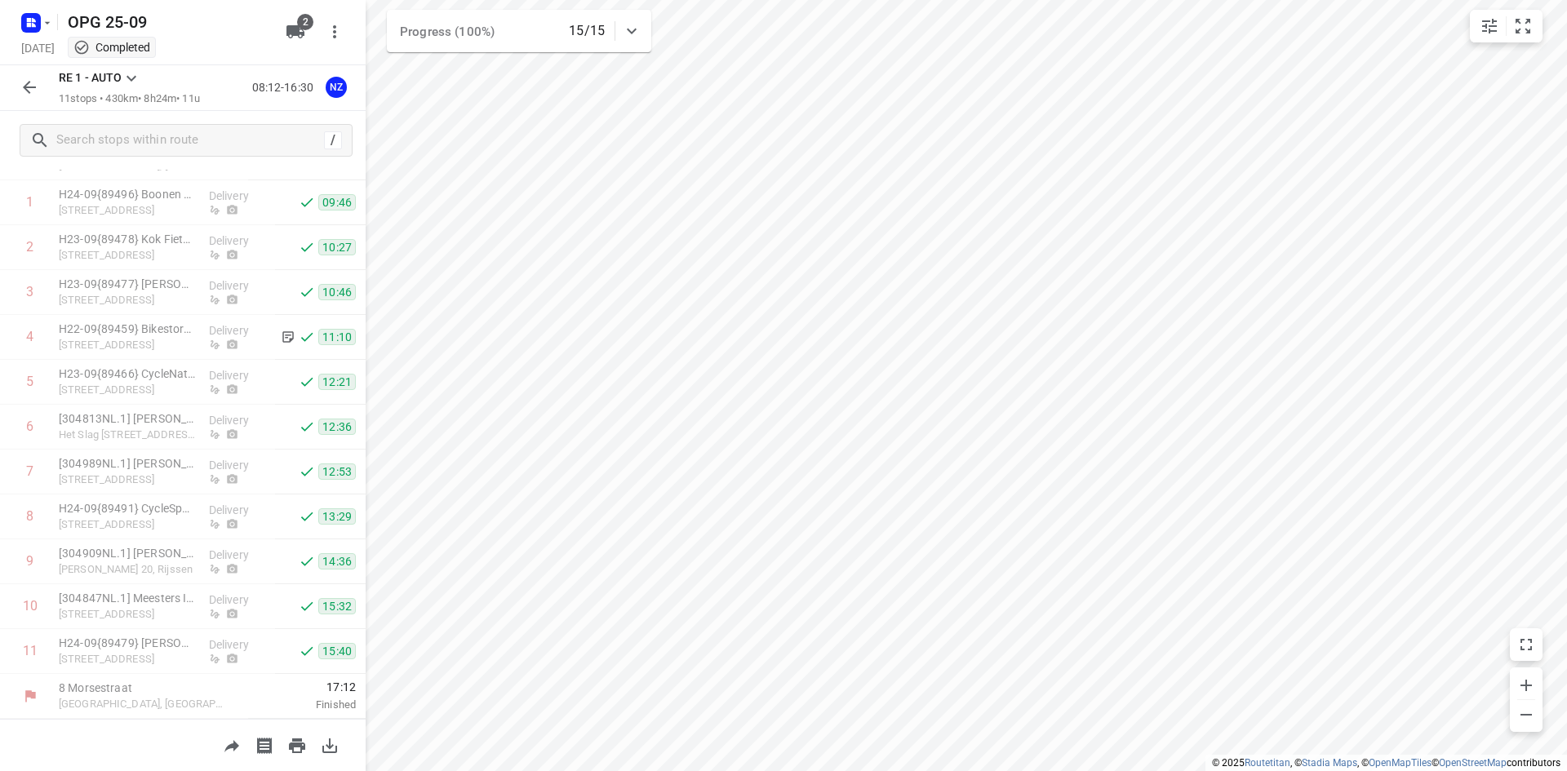
click at [39, 51] on div "[DATE] Completed" at bounding box center [148, 49] width 261 height 22
click at [40, 20] on rect "button" at bounding box center [31, 23] width 20 height 20
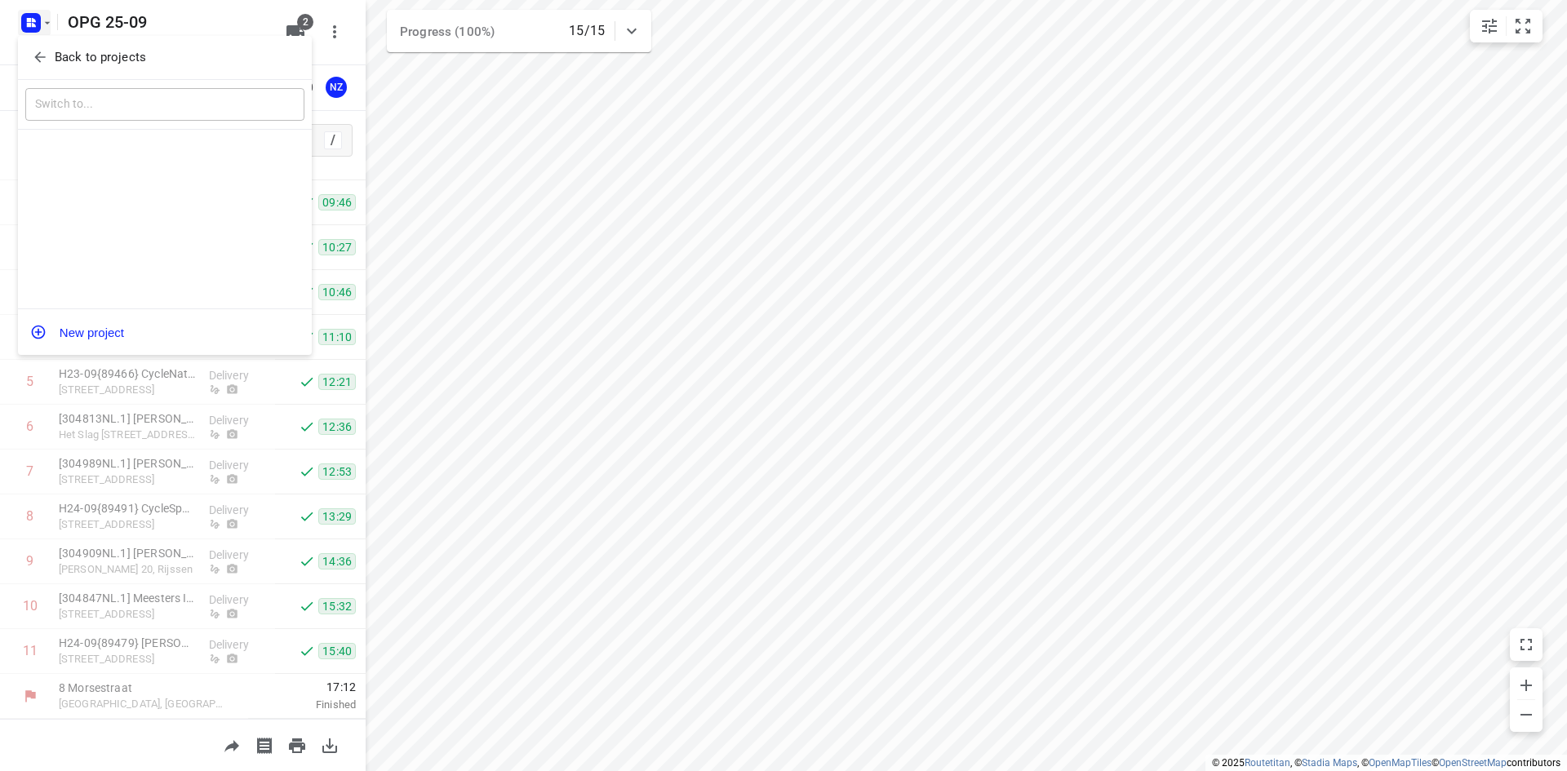
click at [53, 56] on span "Back to projects" at bounding box center [165, 57] width 266 height 19
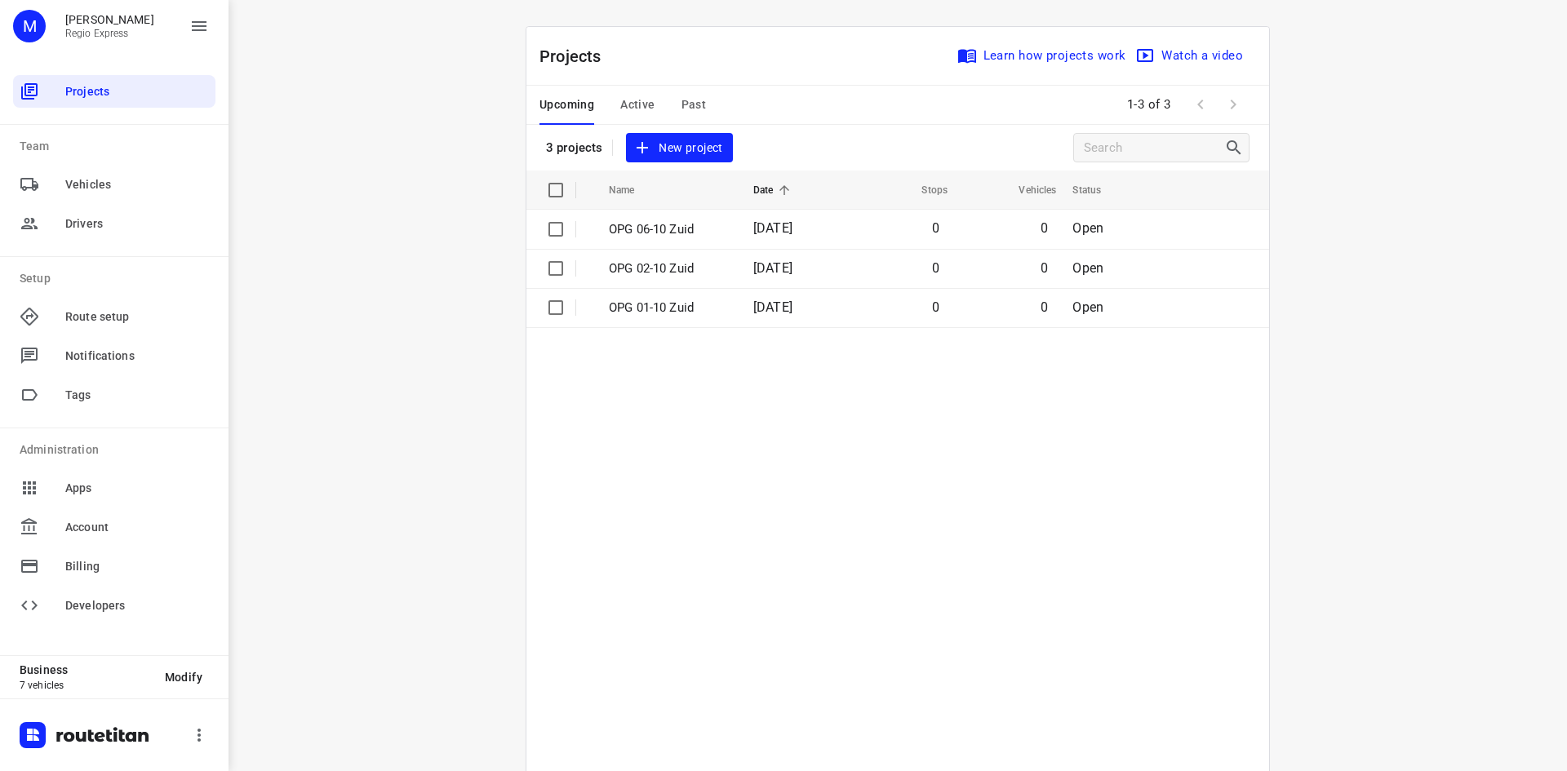
click at [691, 109] on span "Past" at bounding box center [694, 105] width 25 height 20
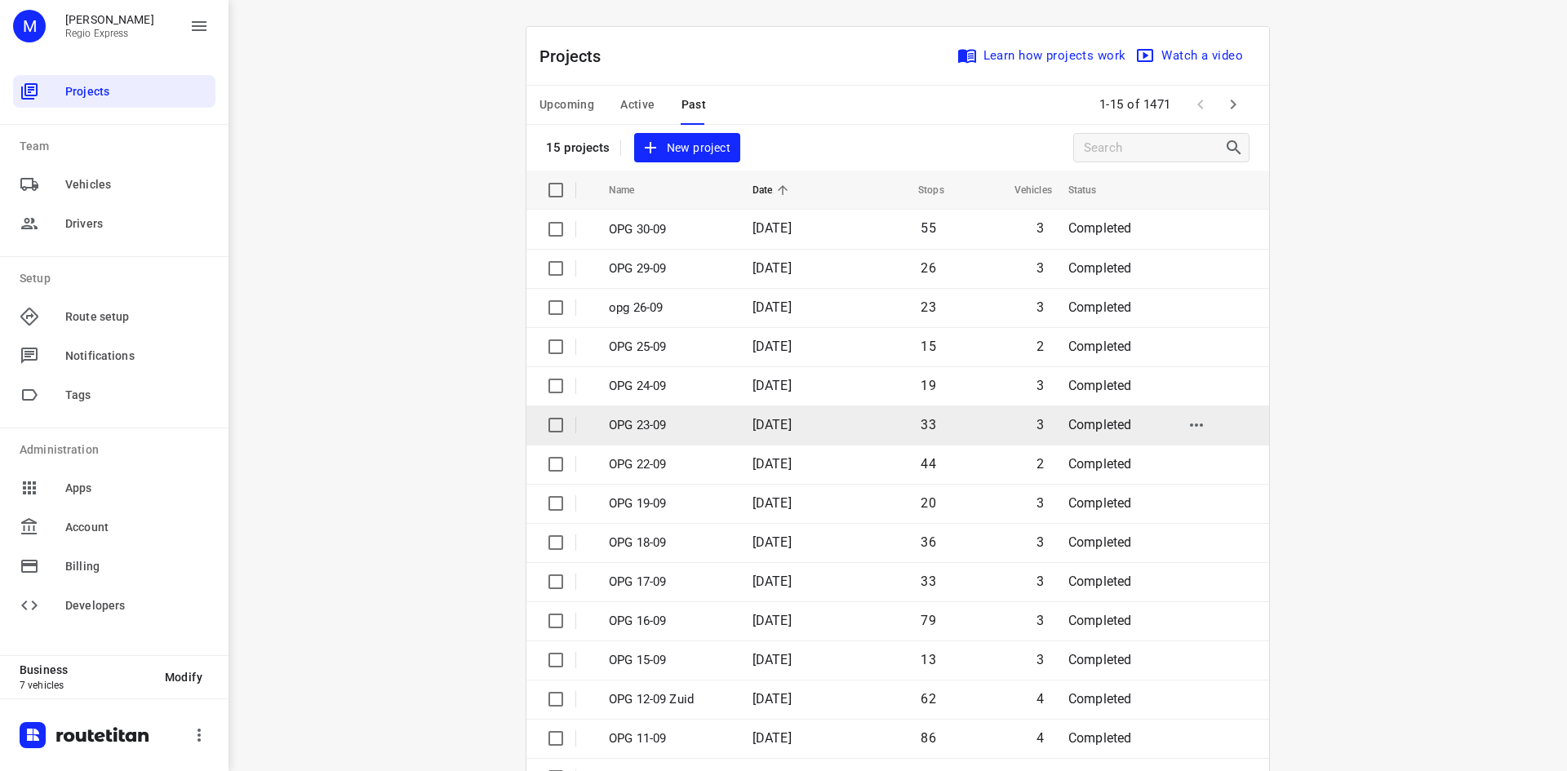
click at [831, 416] on td "[DATE]" at bounding box center [792, 425] width 104 height 39
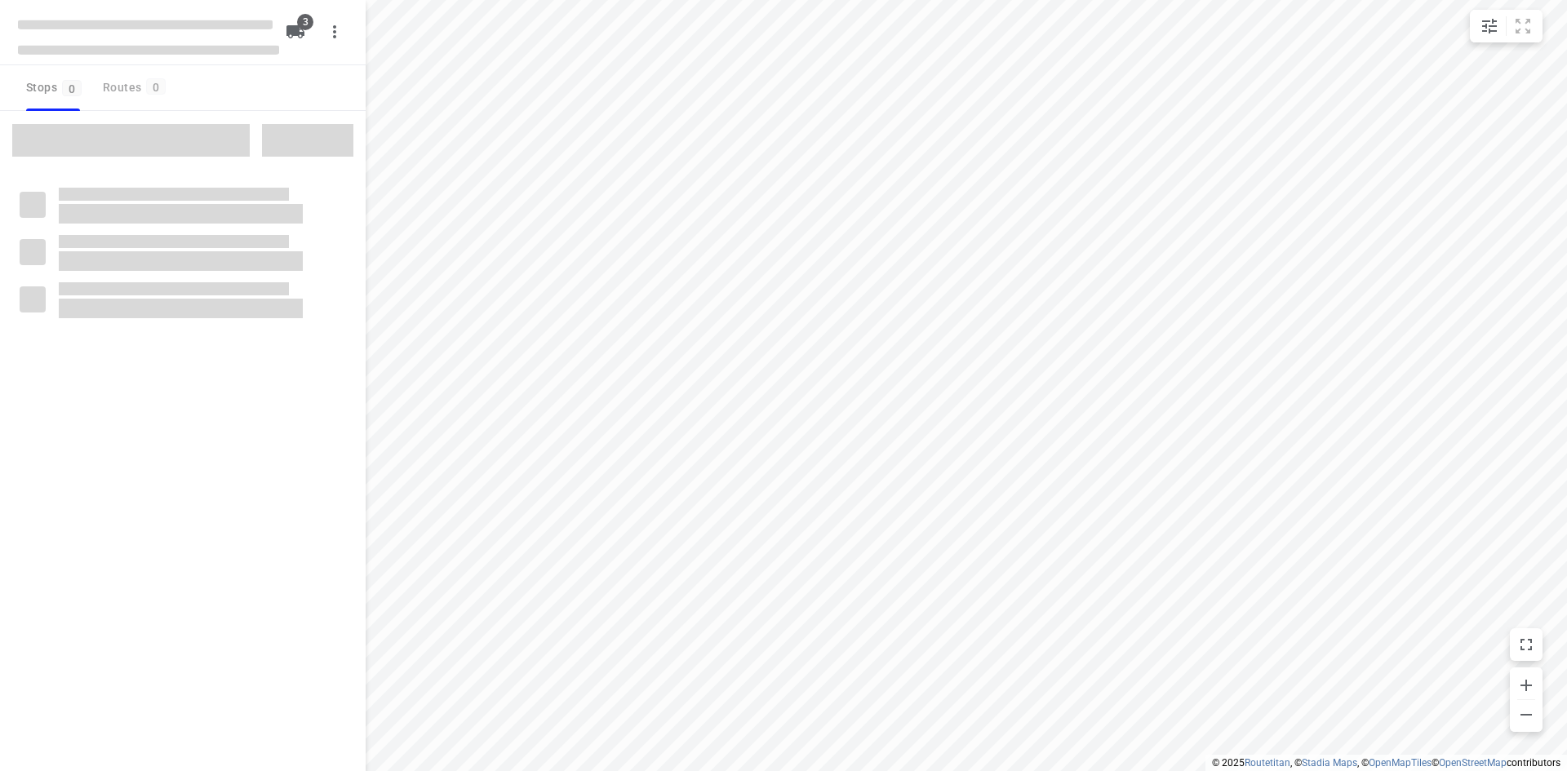
type input "distance"
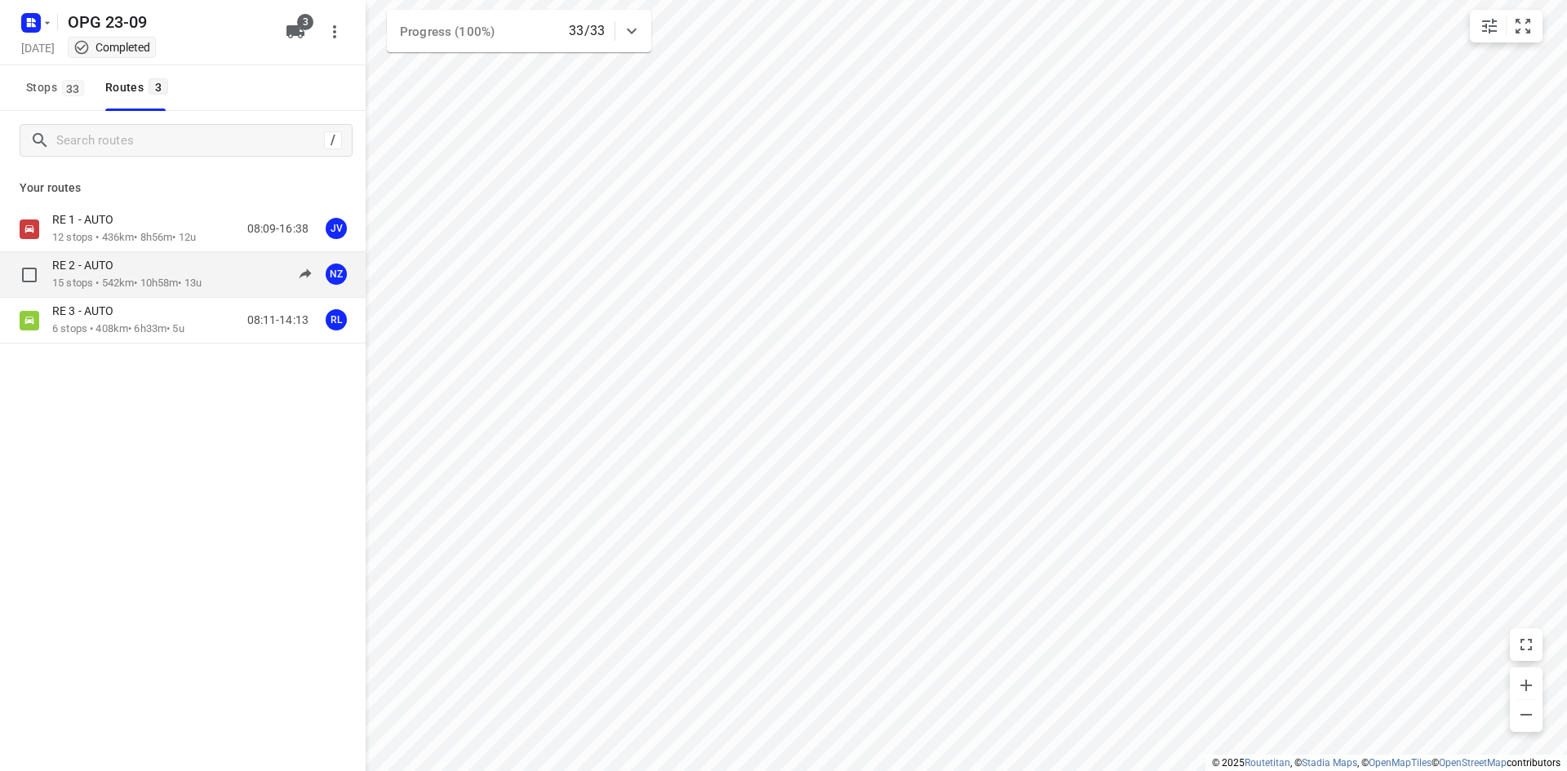
click at [170, 264] on div "RE 2 - AUTO" at bounding box center [126, 267] width 149 height 18
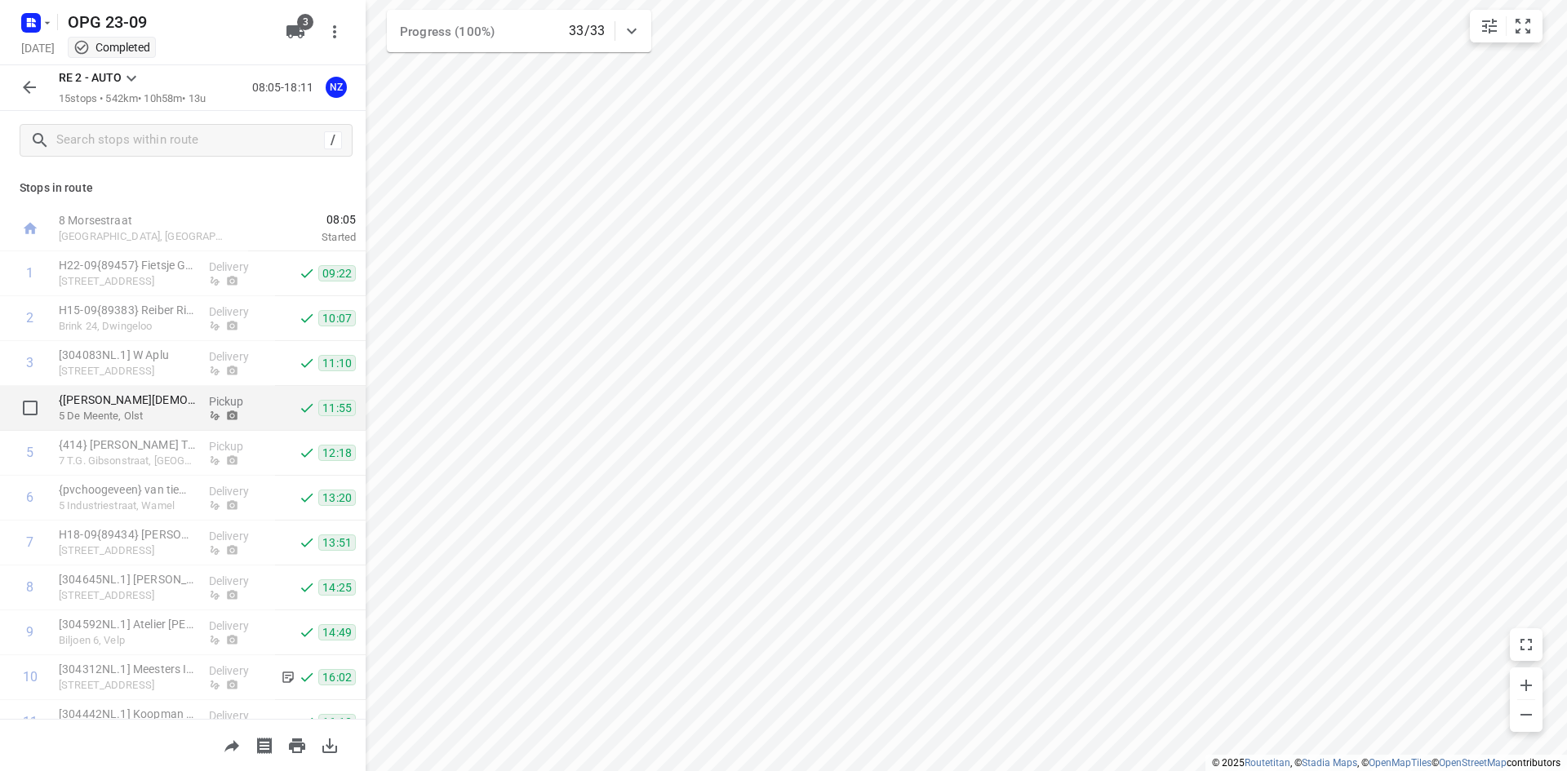
click at [219, 411] on div at bounding box center [239, 416] width 60 height 12
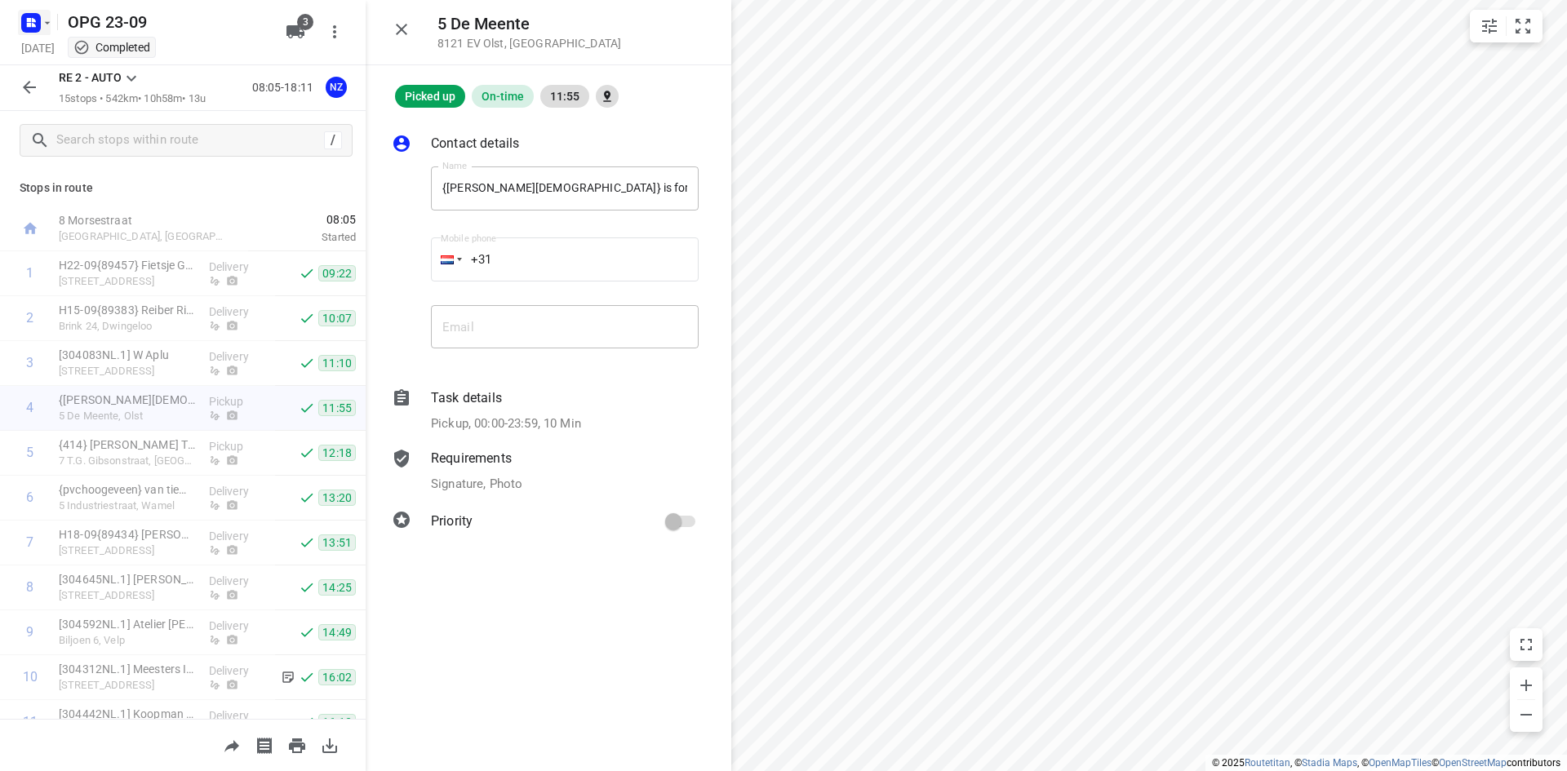
click at [29, 13] on rect "button" at bounding box center [31, 23] width 20 height 20
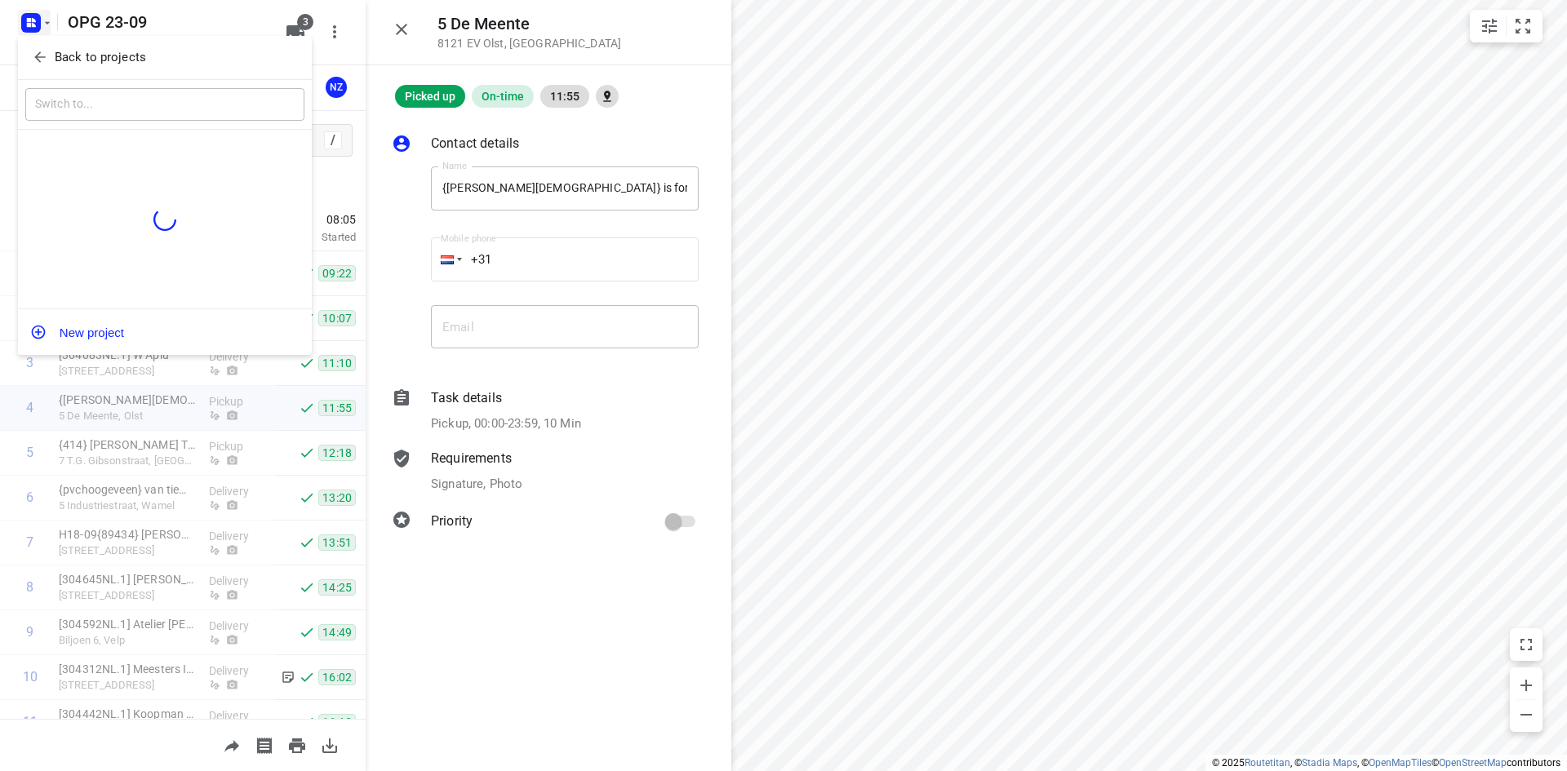
click at [64, 22] on div at bounding box center [783, 385] width 1567 height 771
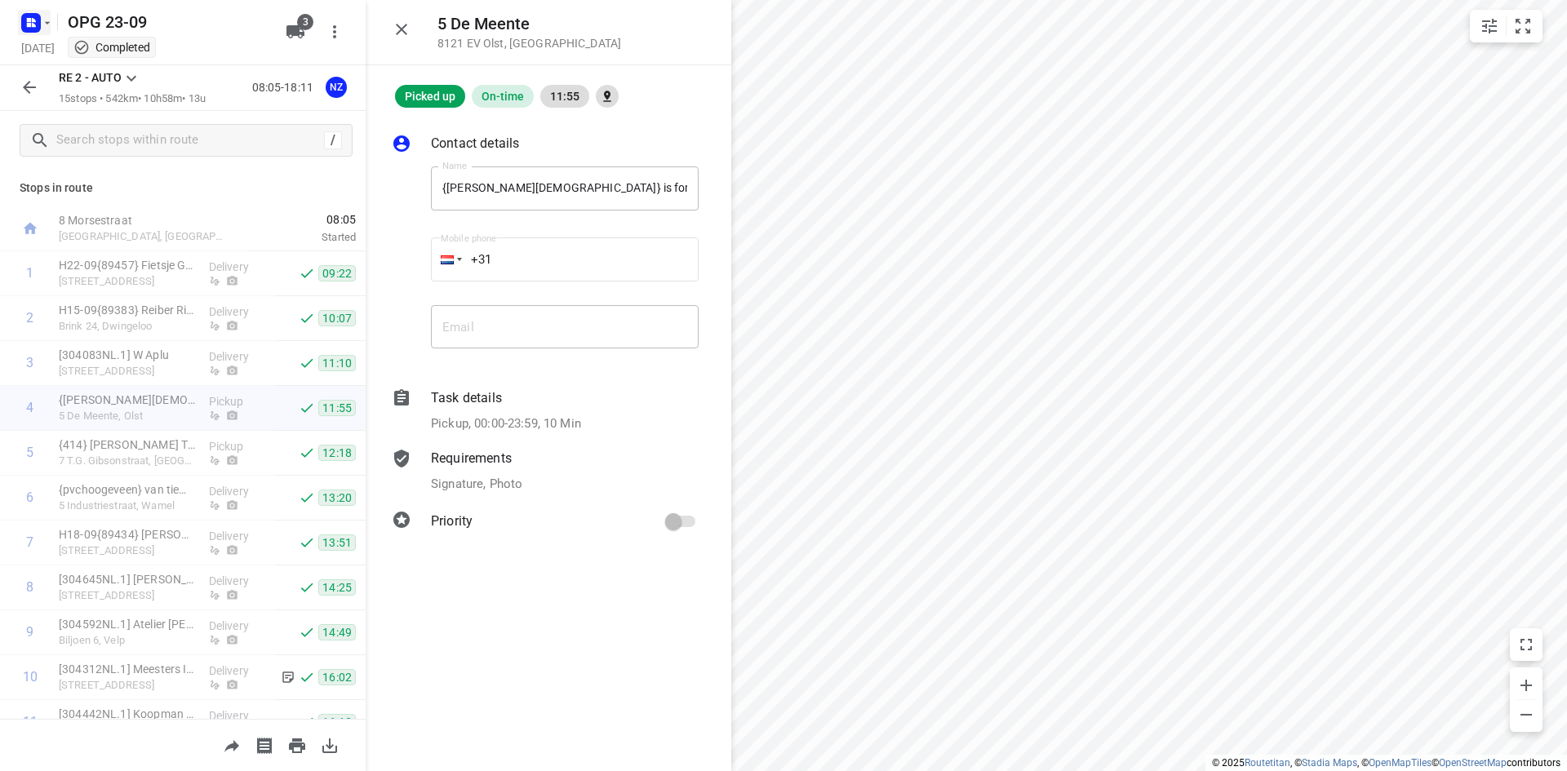
click at [20, 25] on icon "button" at bounding box center [31, 23] width 26 height 26
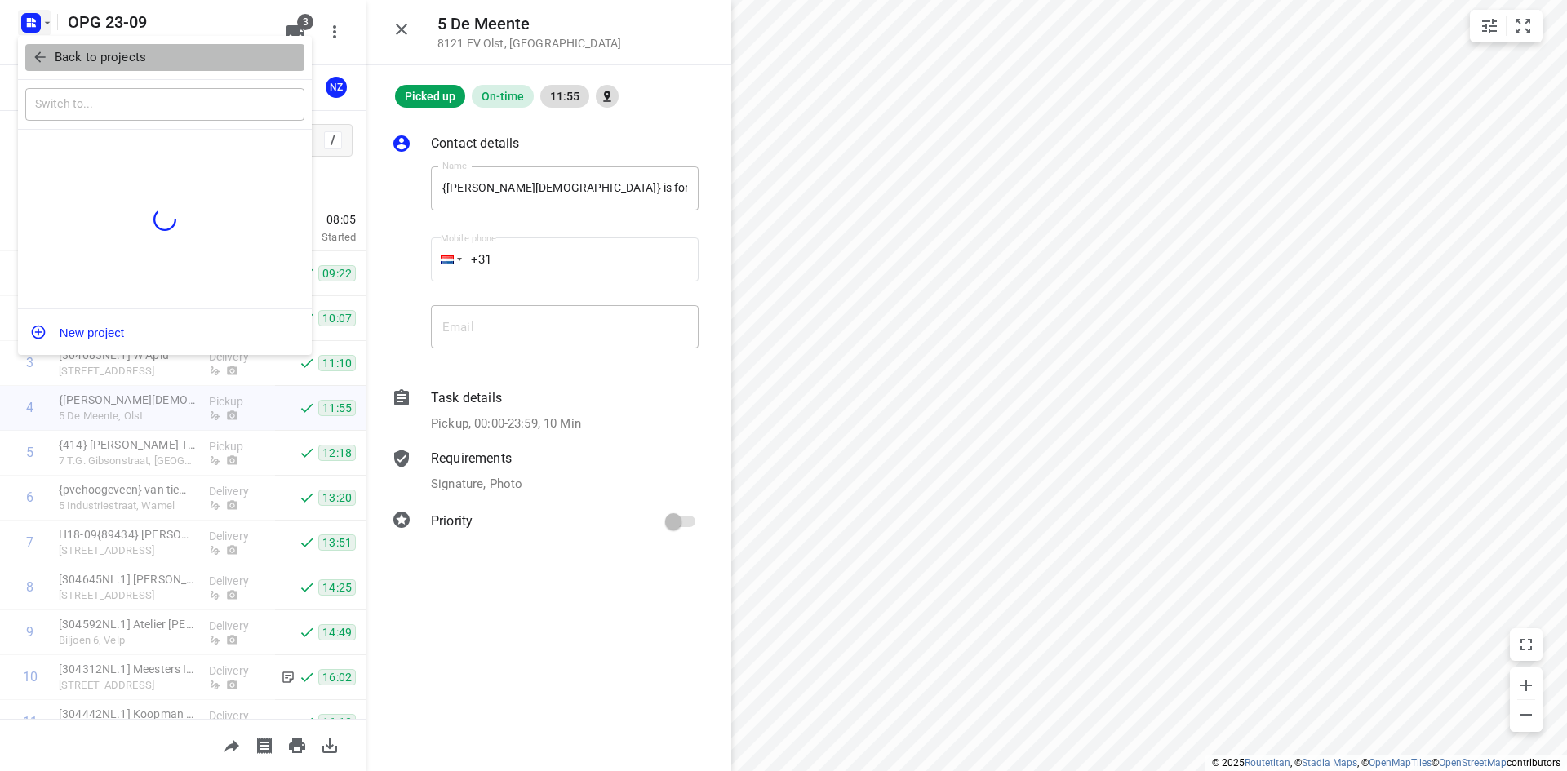
click at [42, 60] on icon "button" at bounding box center [40, 57] width 16 height 16
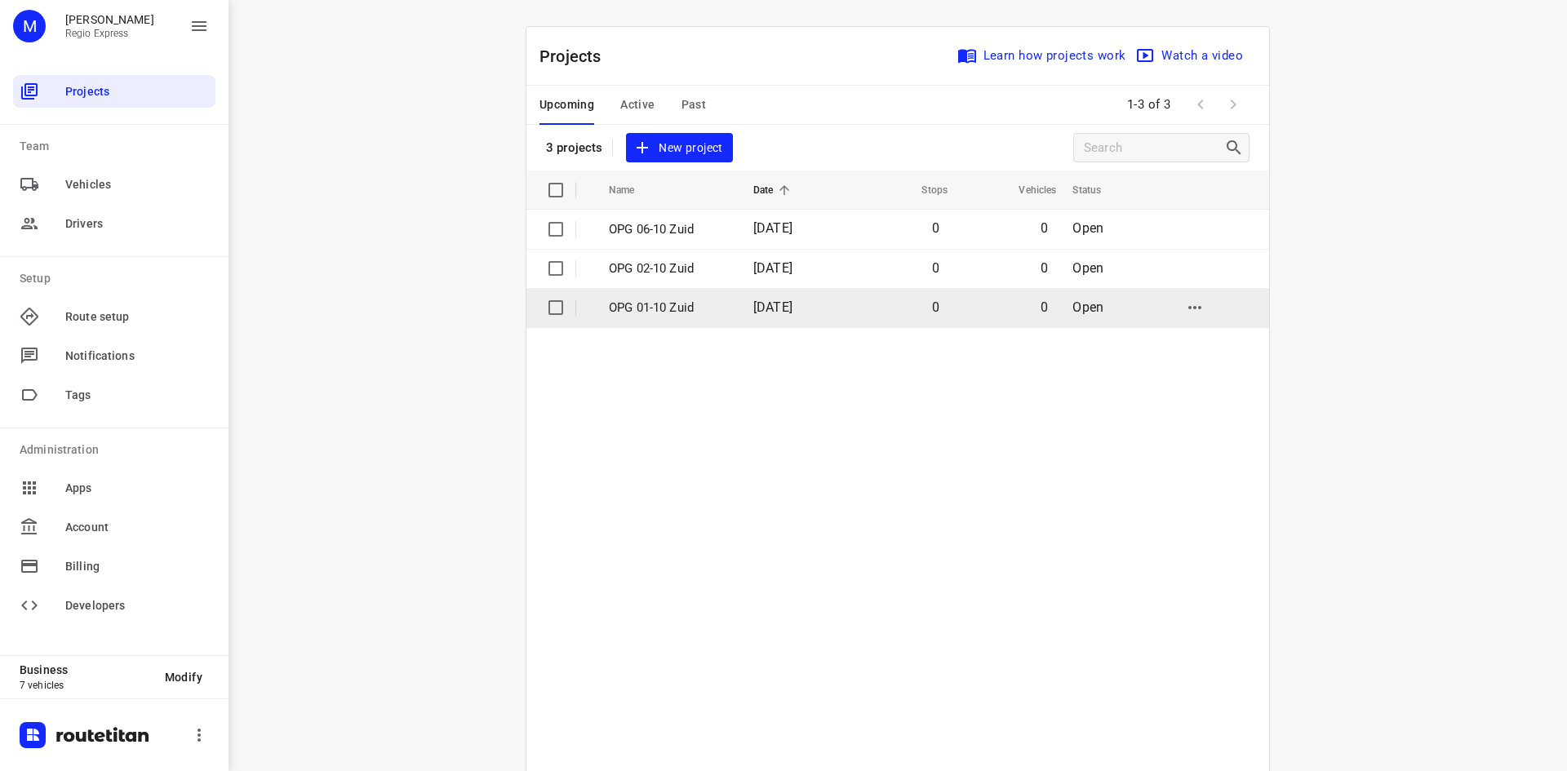
click at [554, 313] on input "checkbox" at bounding box center [556, 307] width 33 height 33
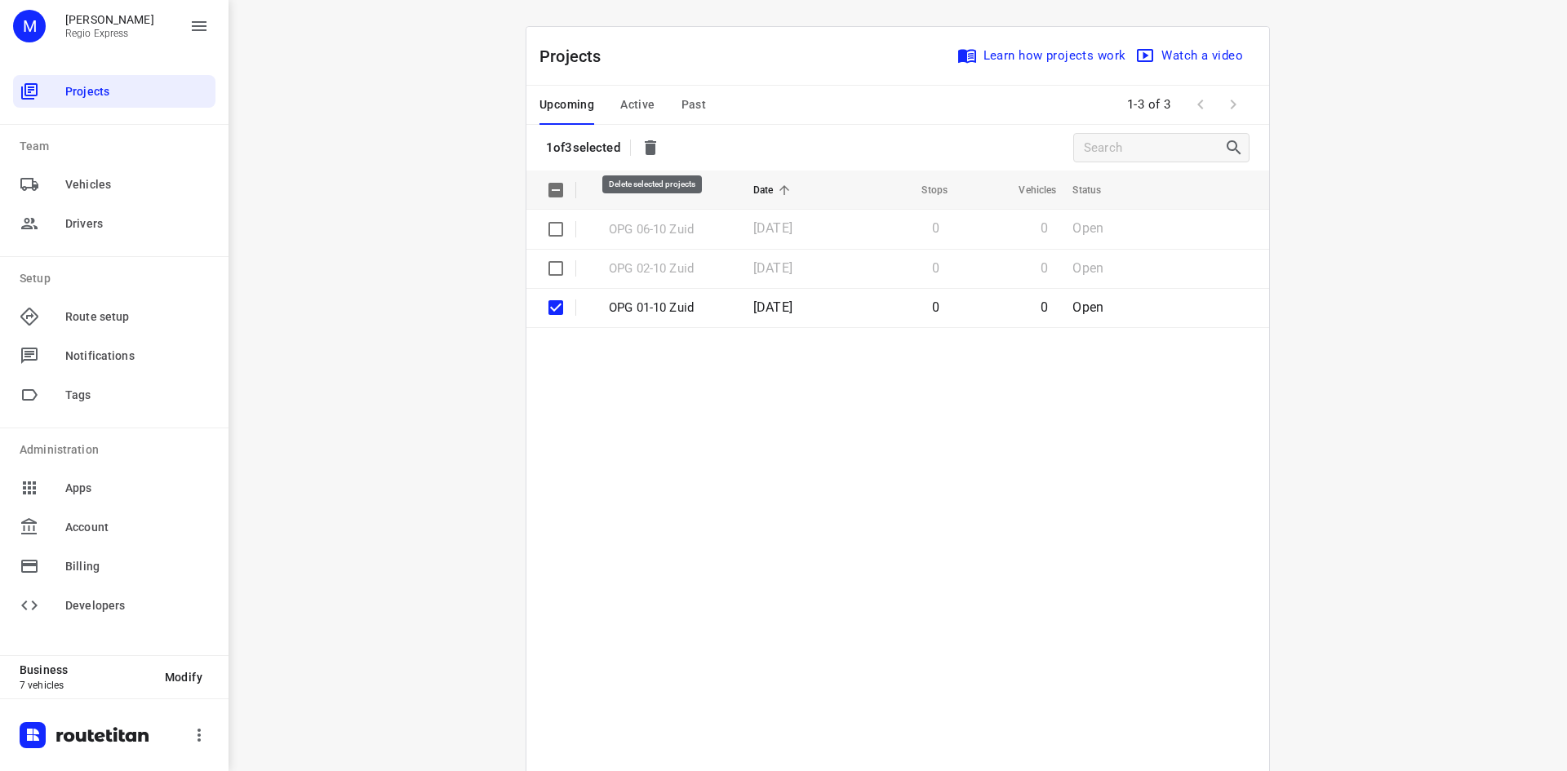
click at [666, 151] on button "button" at bounding box center [650, 147] width 33 height 33
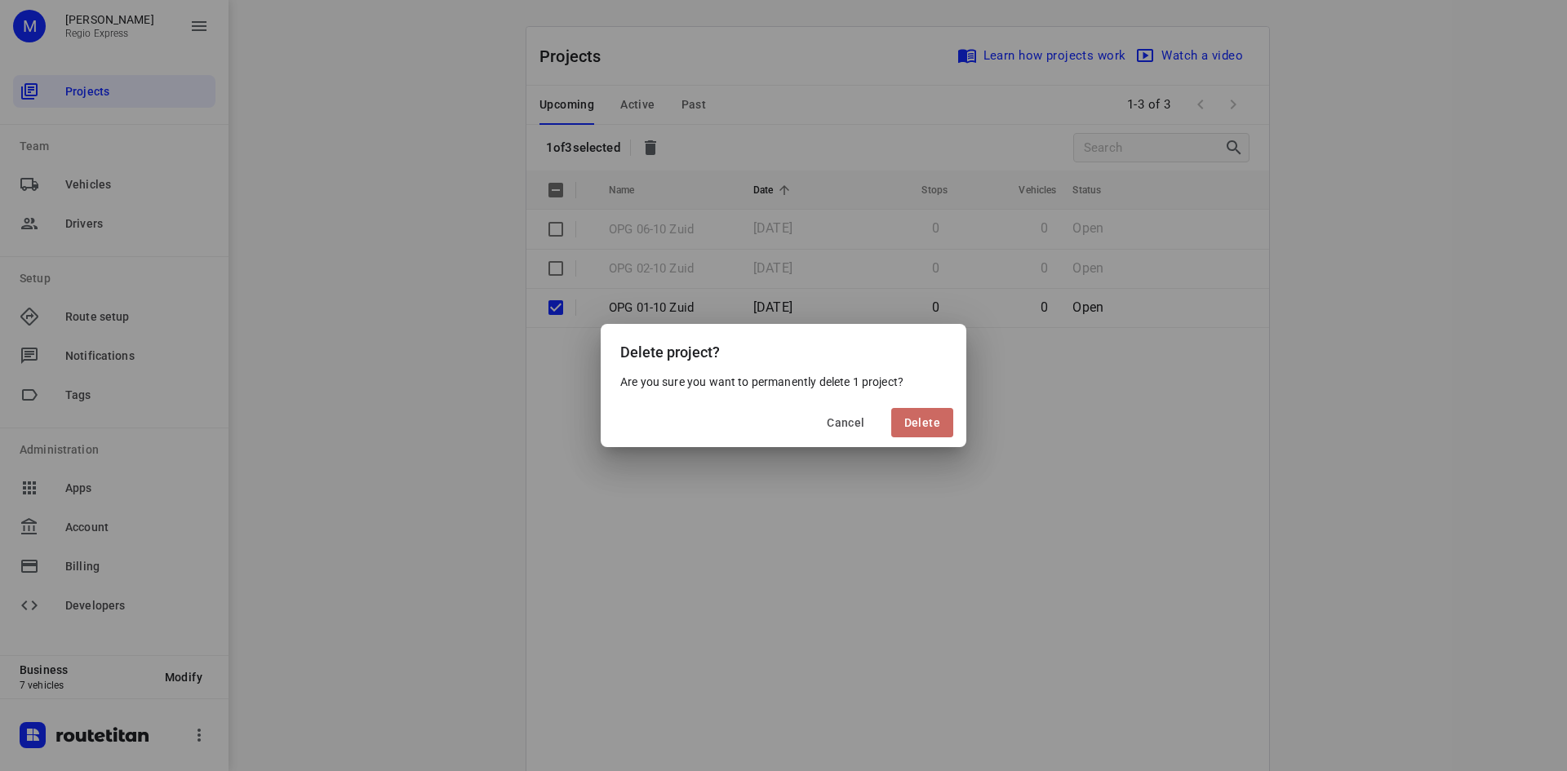
click at [941, 421] on button "Delete" at bounding box center [922, 422] width 62 height 29
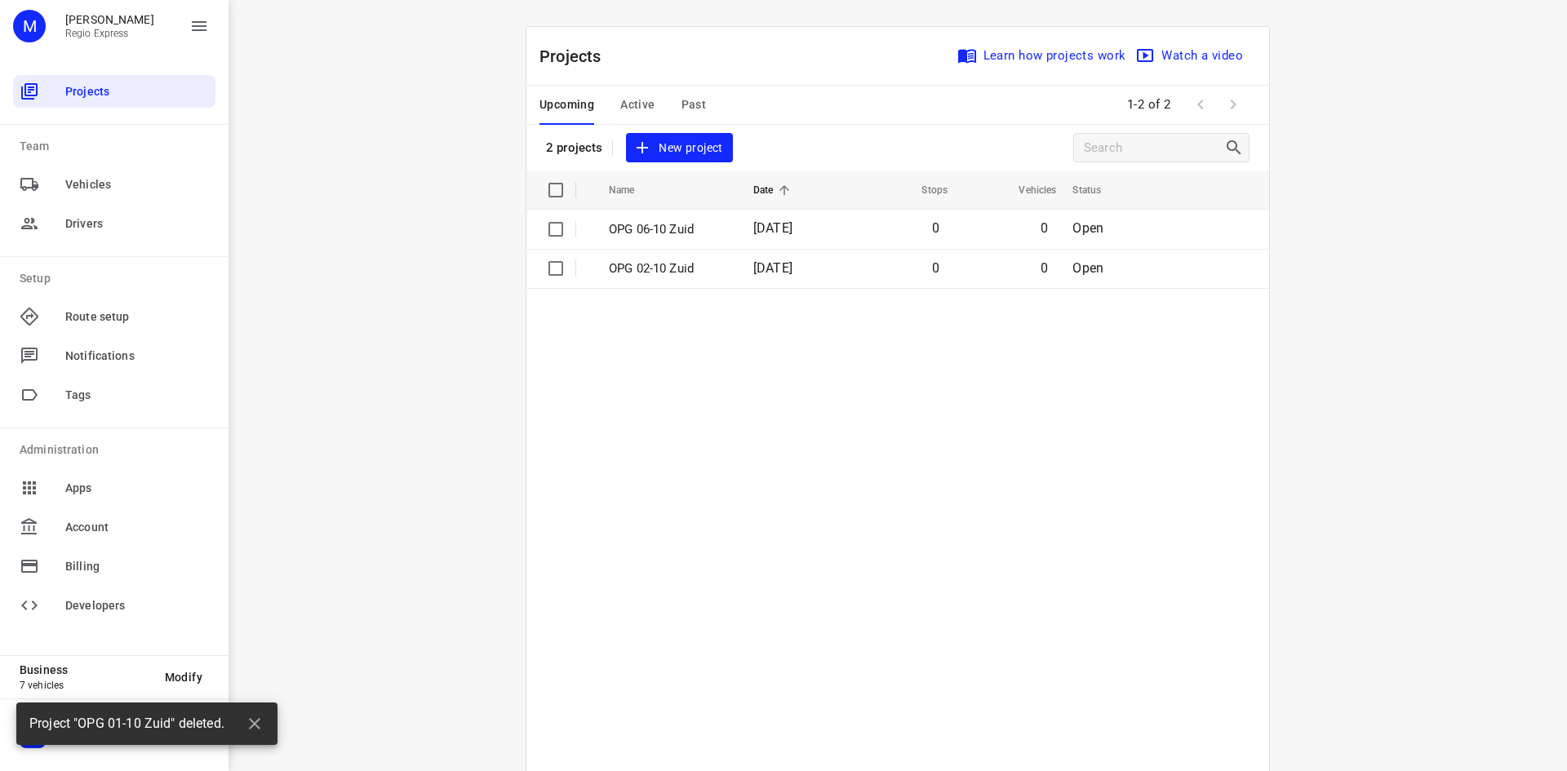
click at [685, 101] on span "Past" at bounding box center [694, 105] width 25 height 20
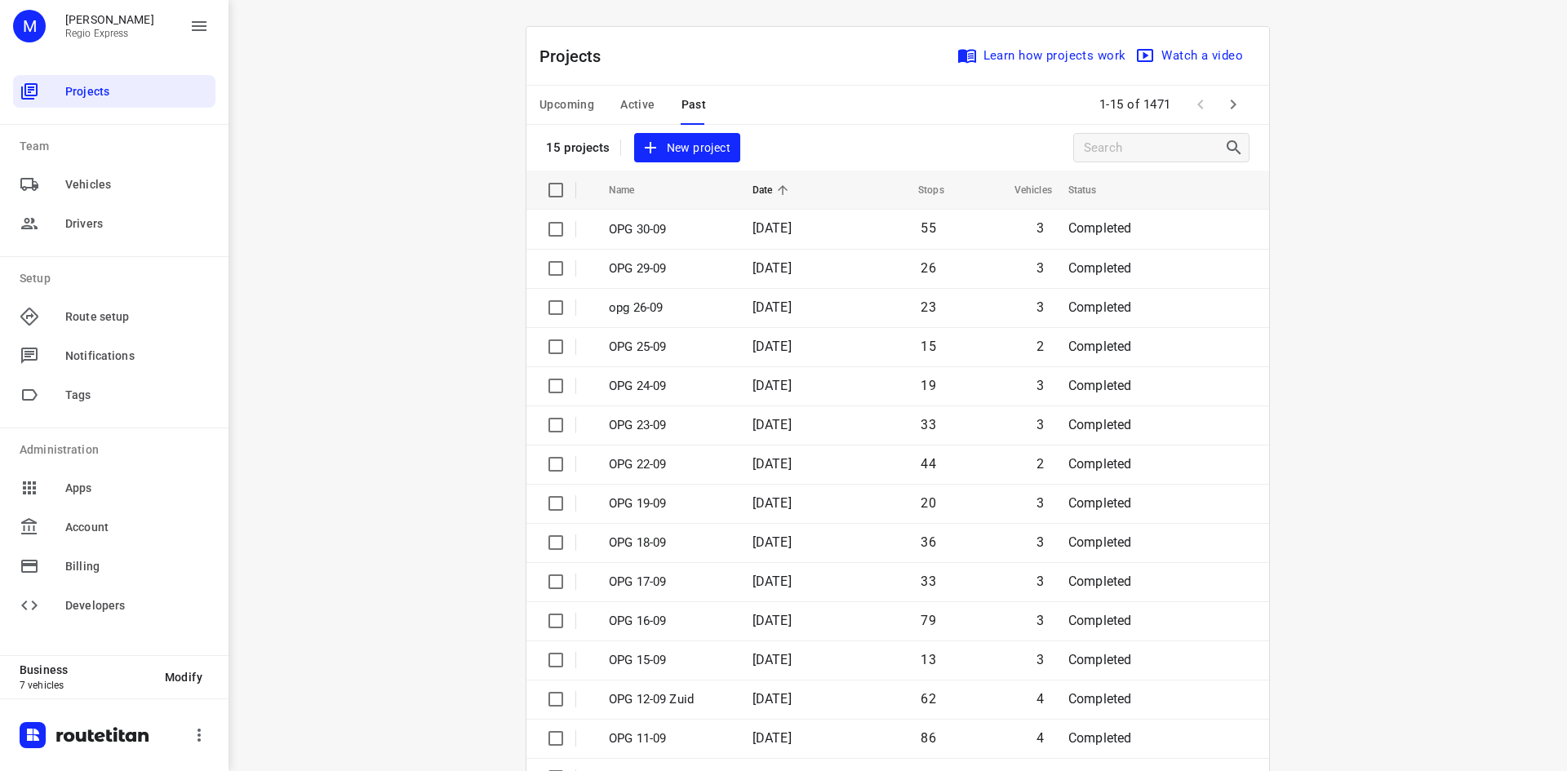
click at [623, 92] on button "Active" at bounding box center [637, 105] width 34 height 39
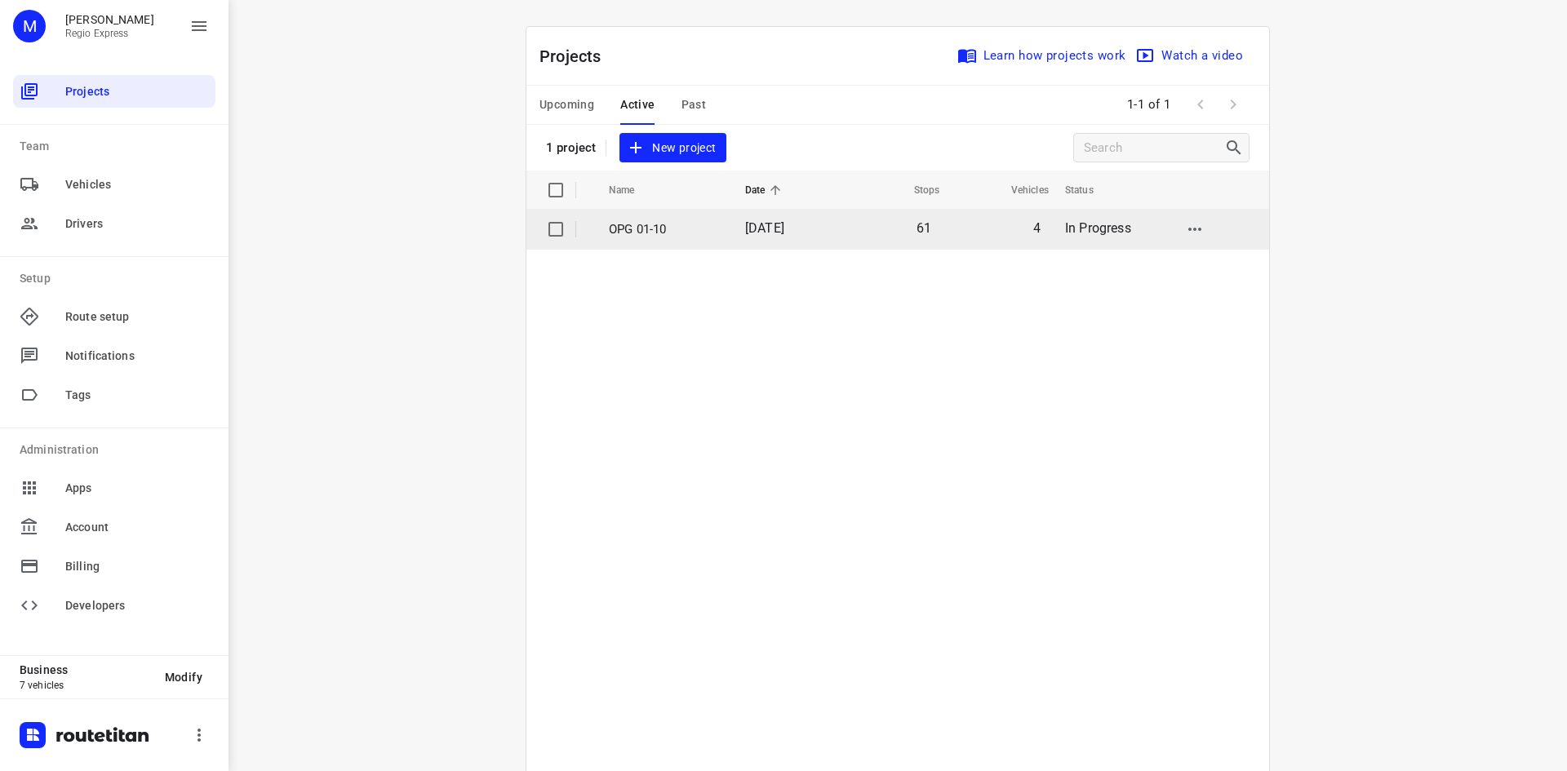
click at [624, 210] on td "OPG 01-10" at bounding box center [663, 229] width 140 height 39
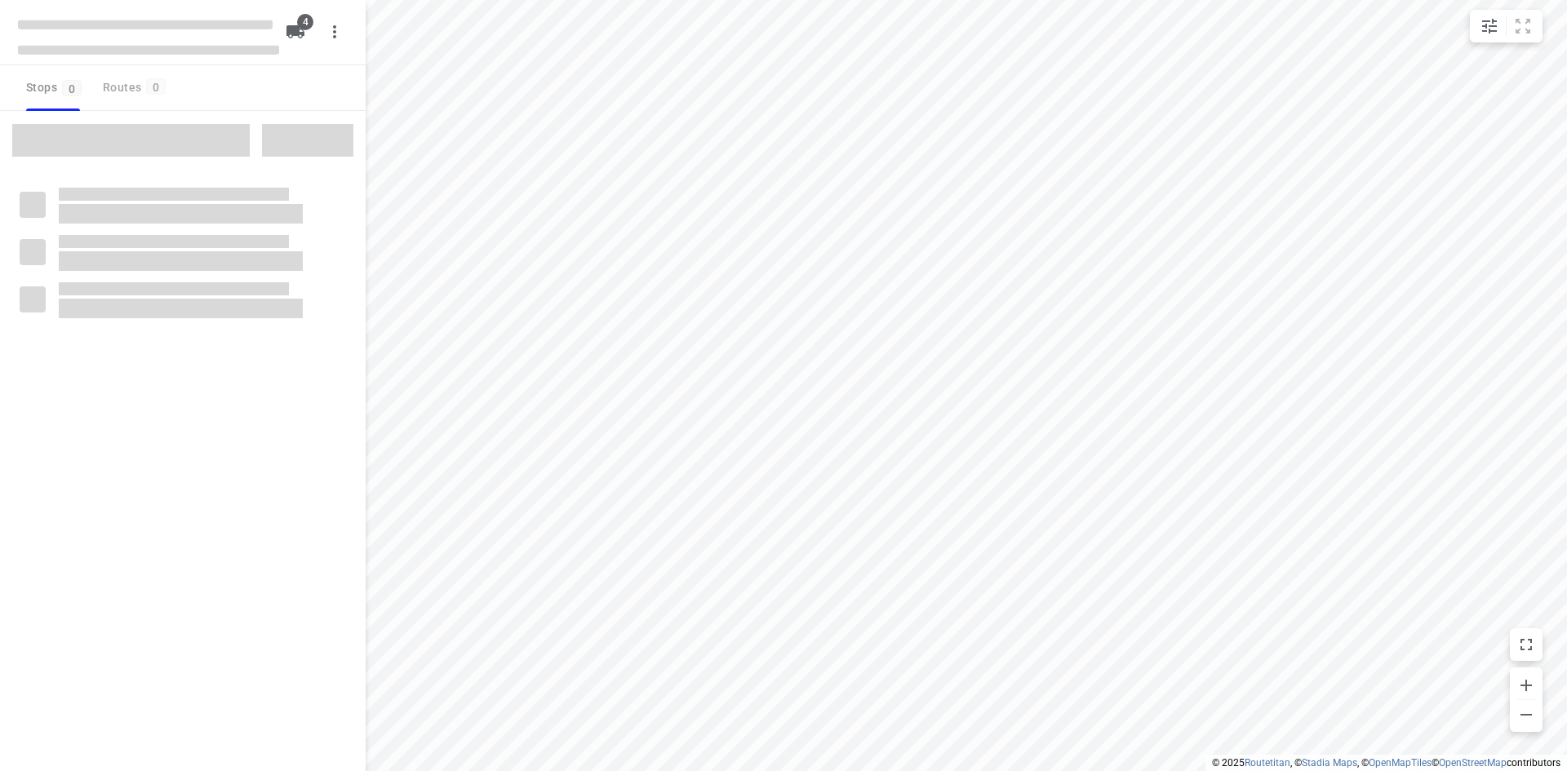
type input "distance"
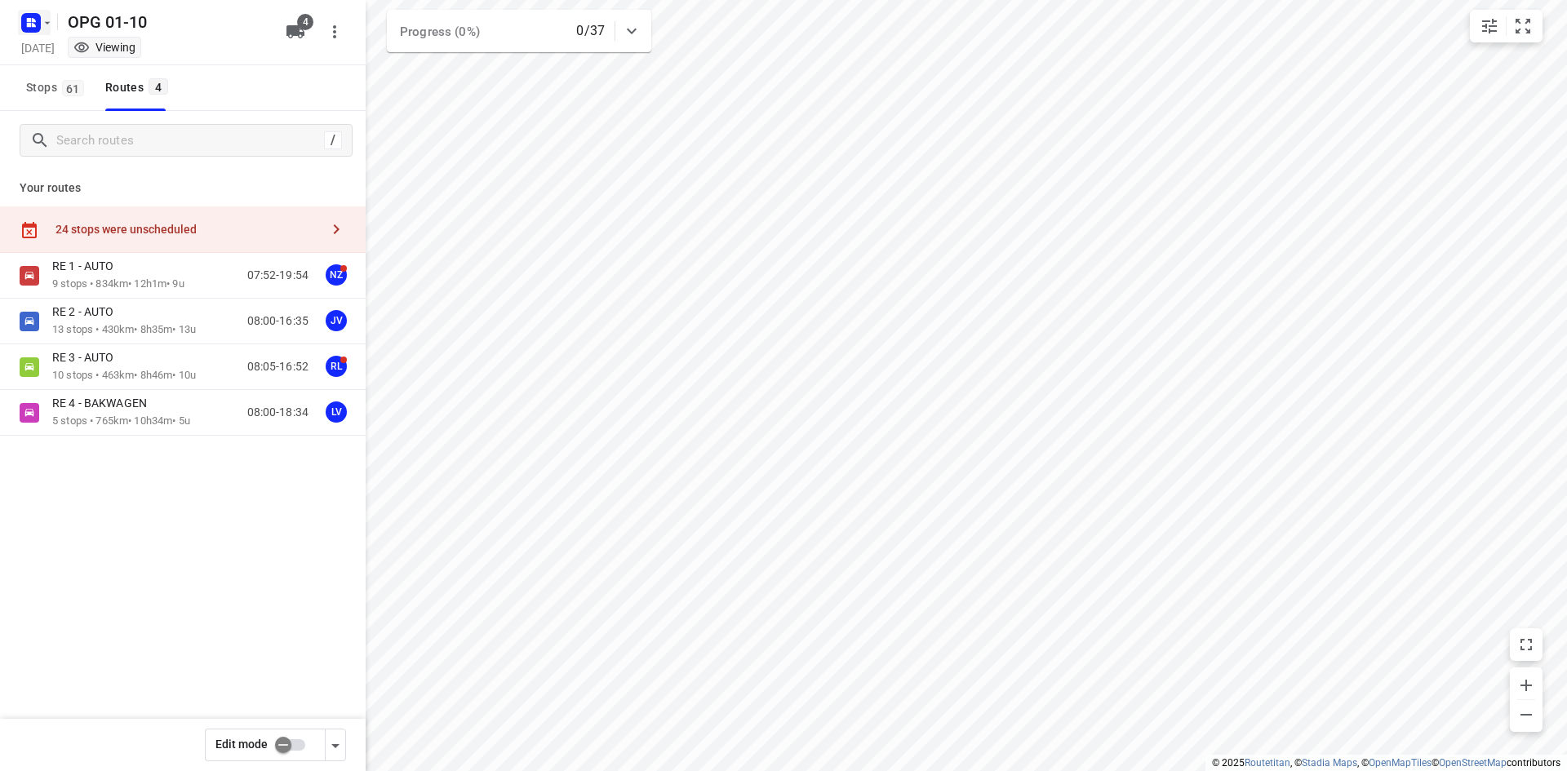
click at [50, 20] on icon "button" at bounding box center [47, 22] width 13 height 13
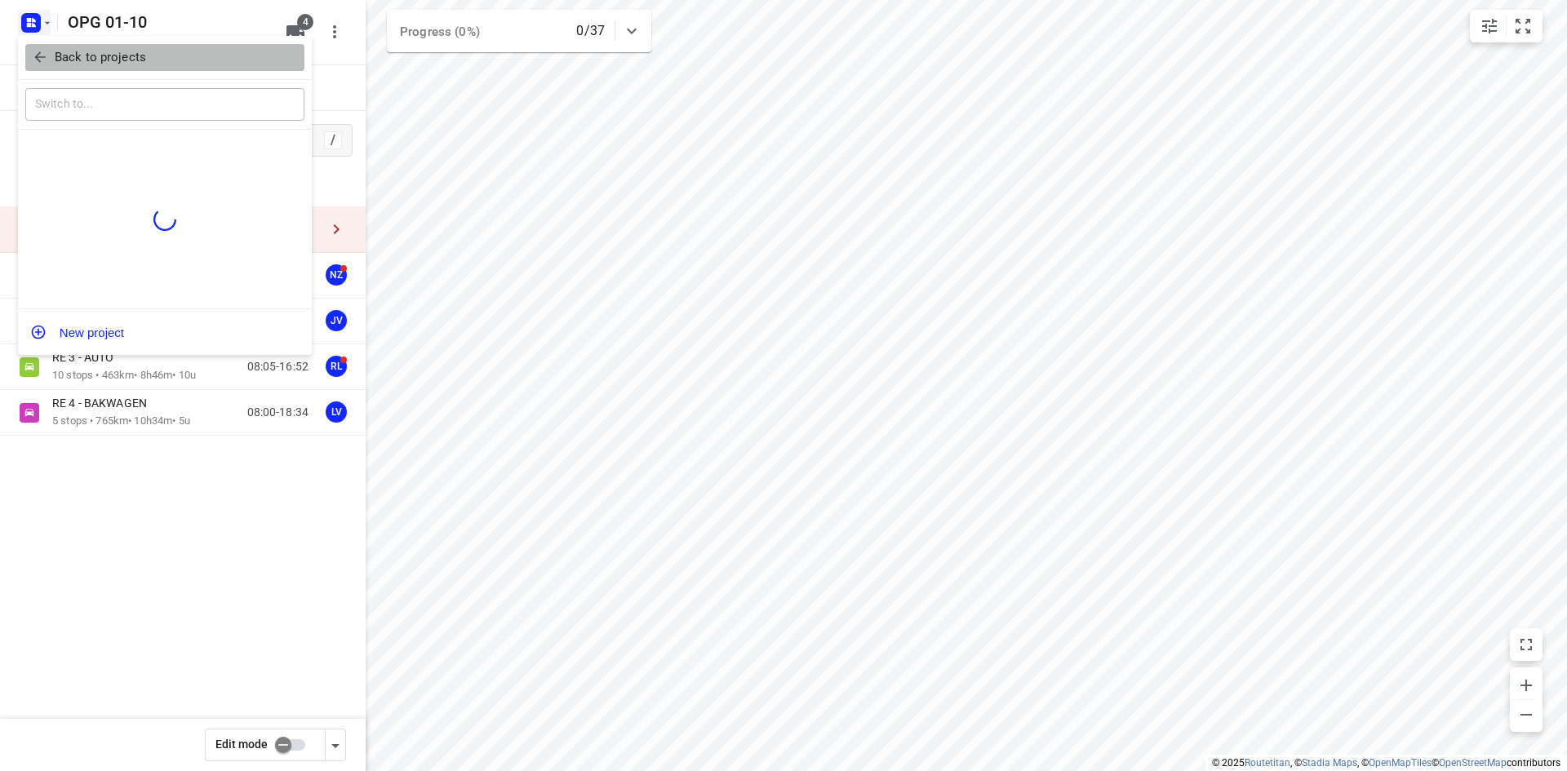
click at [57, 61] on p "Back to projects" at bounding box center [100, 57] width 91 height 19
